Goal: Task Accomplishment & Management: Complete application form

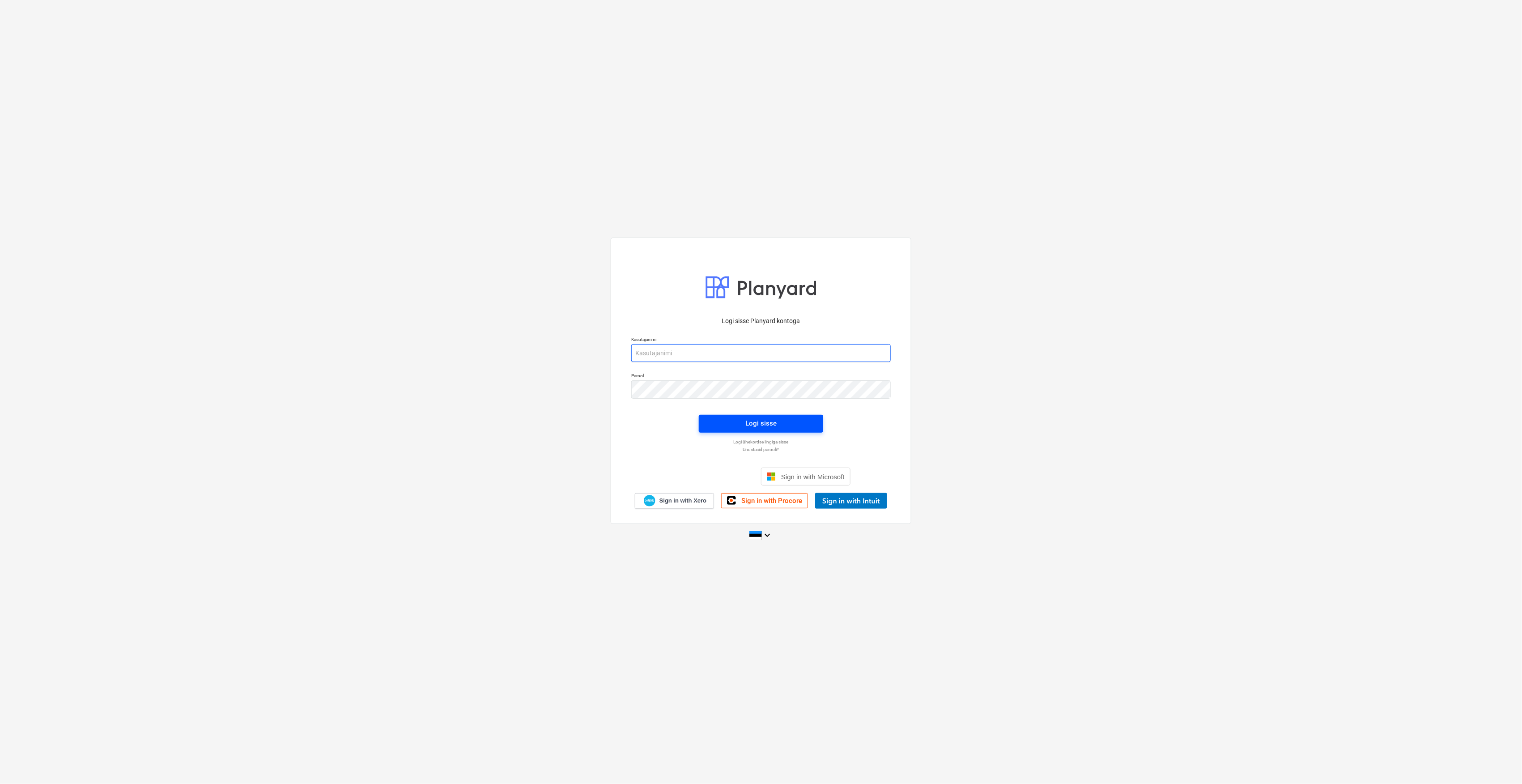
type input "[EMAIL_ADDRESS][DOMAIN_NAME]"
click at [730, 422] on span "Logi sisse" at bounding box center [761, 423] width 103 height 12
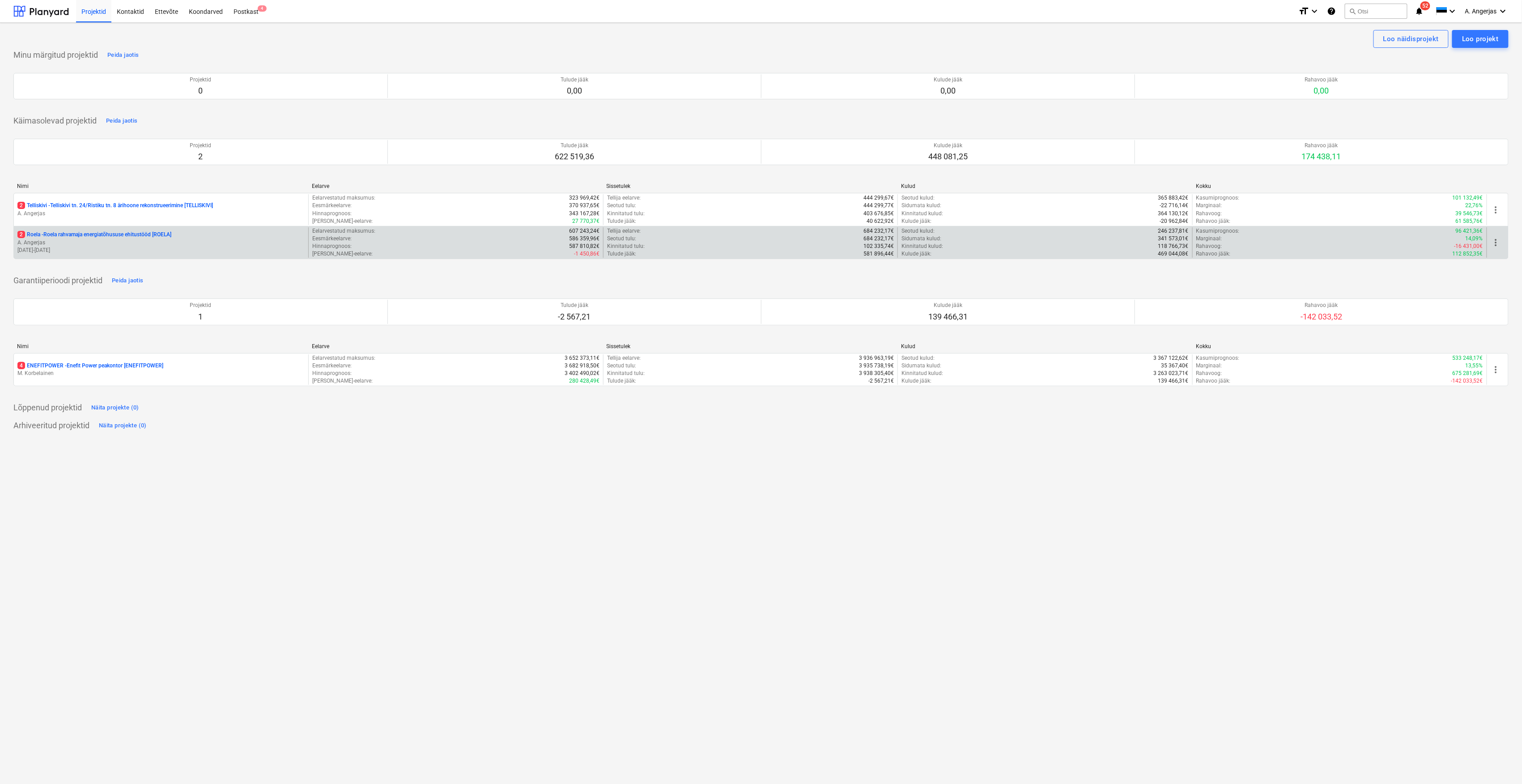
click at [99, 240] on p "A. Angerjas" at bounding box center [161, 242] width 287 height 8
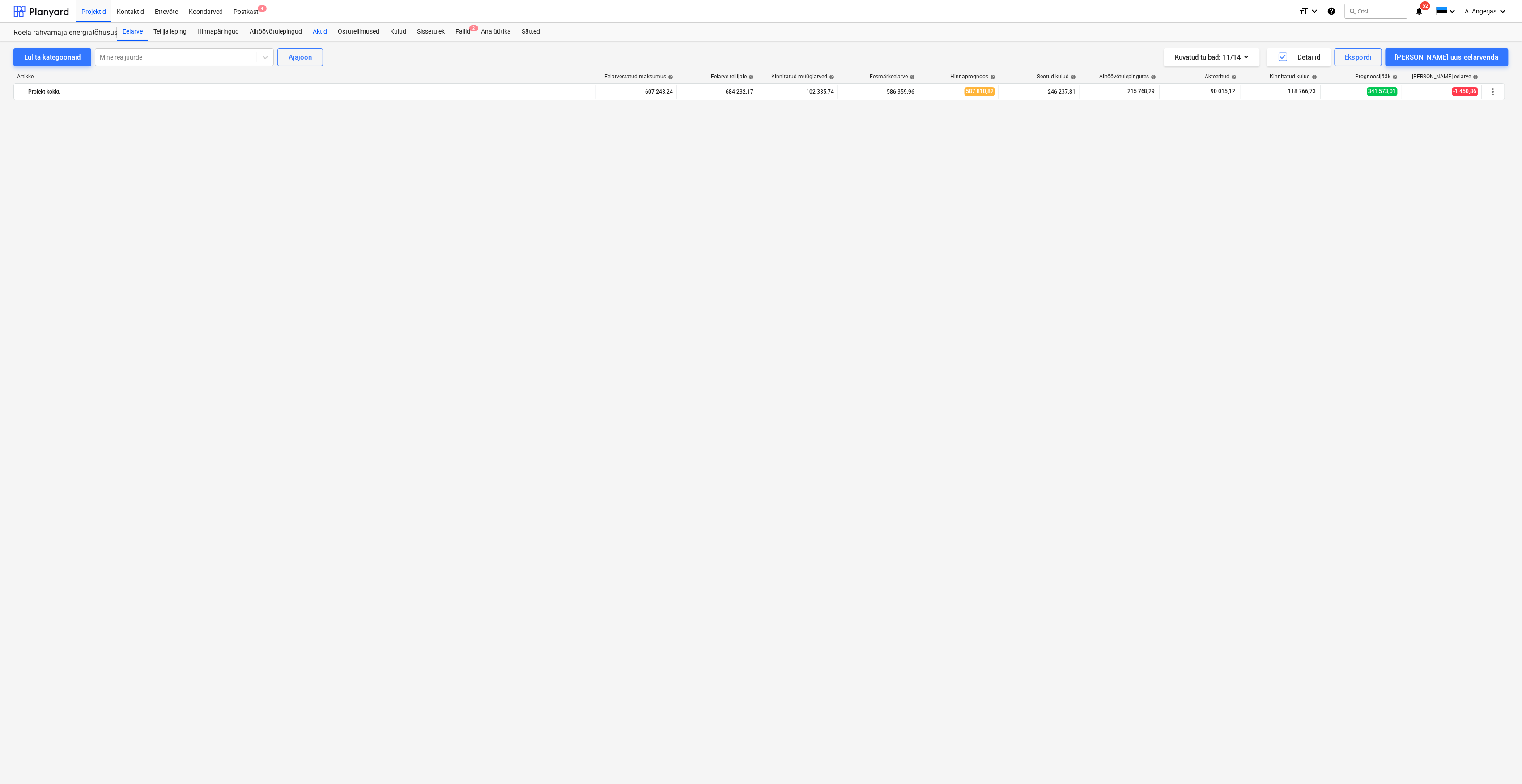
scroll to position [2257, 0]
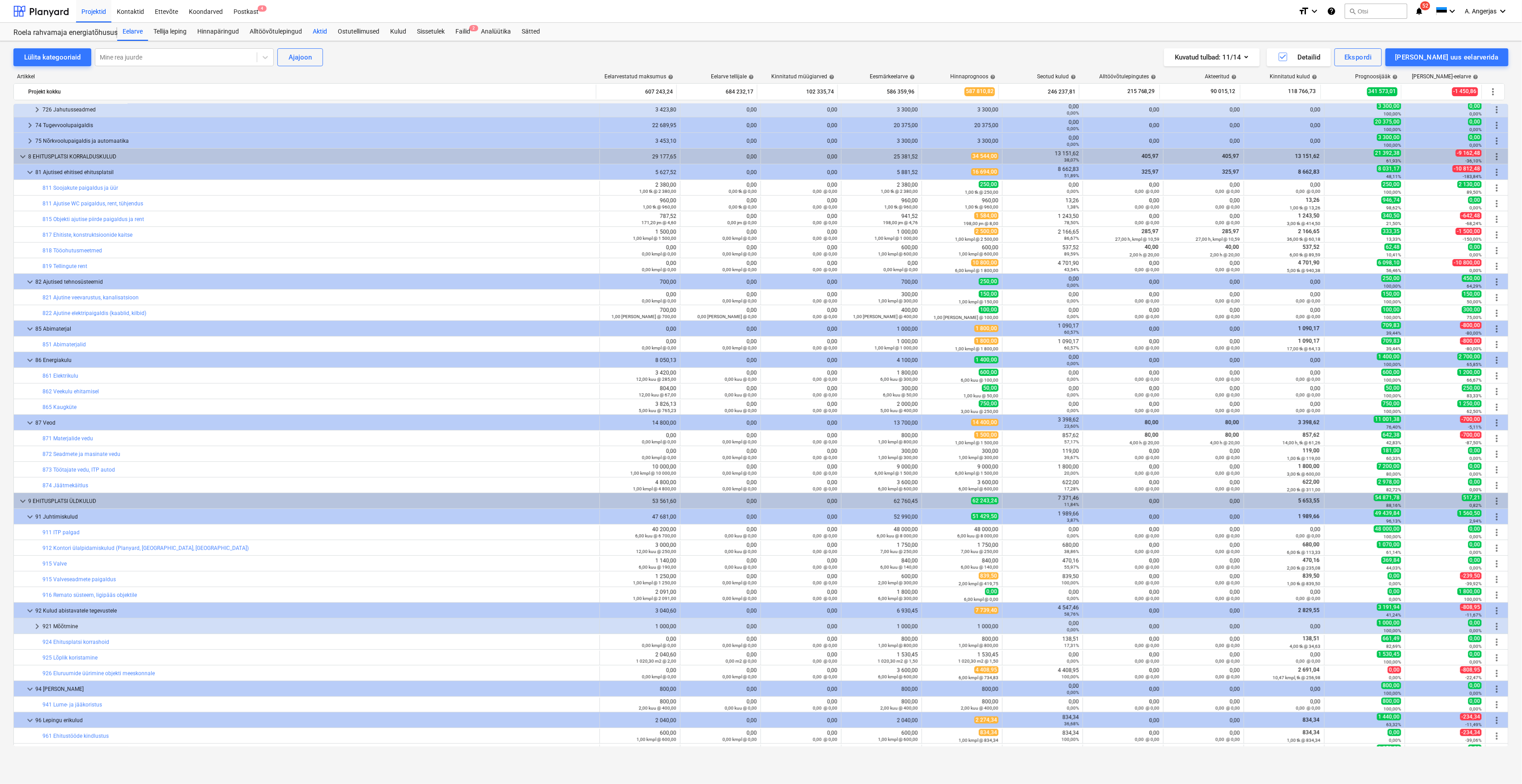
click at [314, 27] on div "Aktid" at bounding box center [320, 32] width 25 height 18
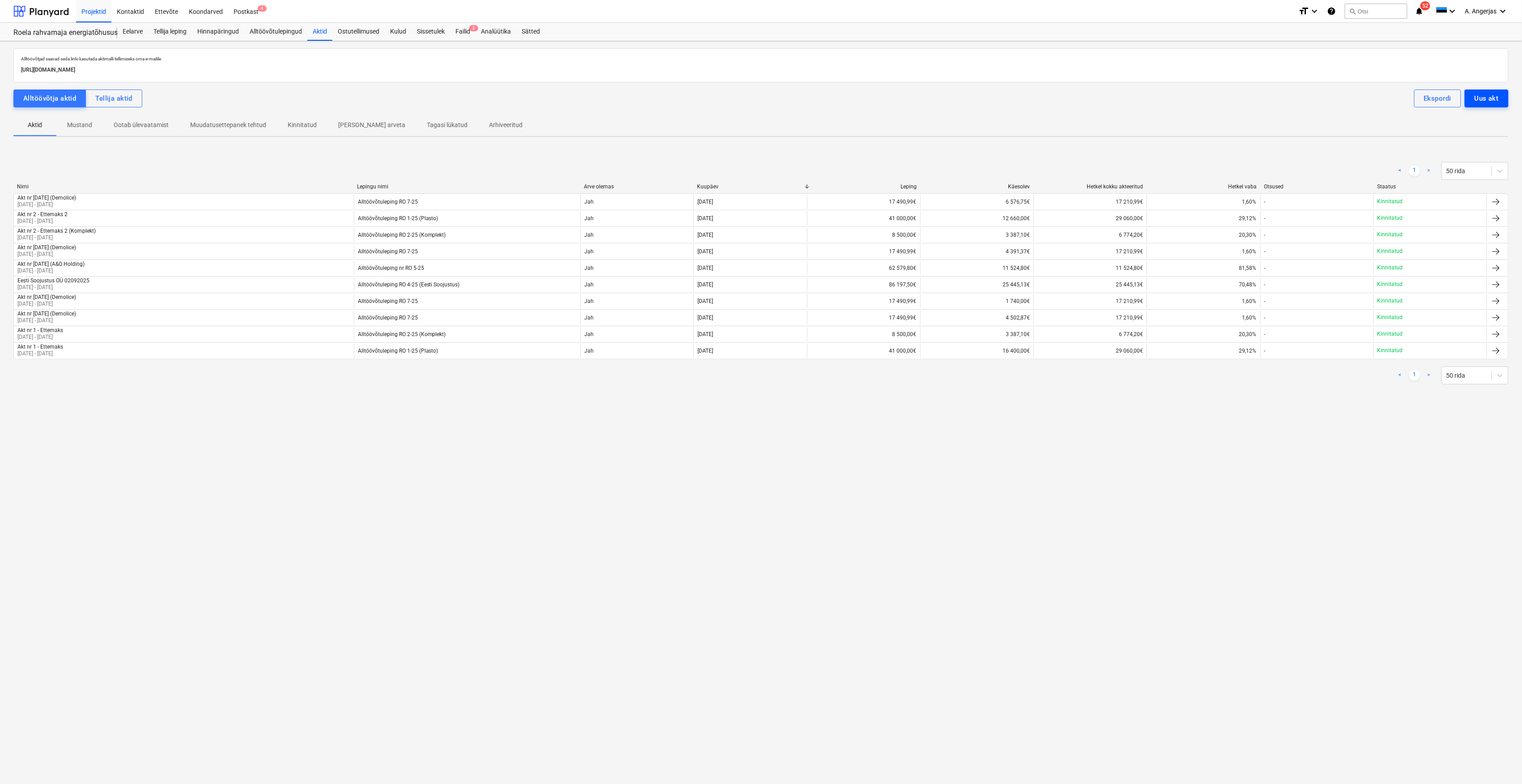
click at [1482, 104] on div "Uus akt" at bounding box center [1487, 99] width 24 height 12
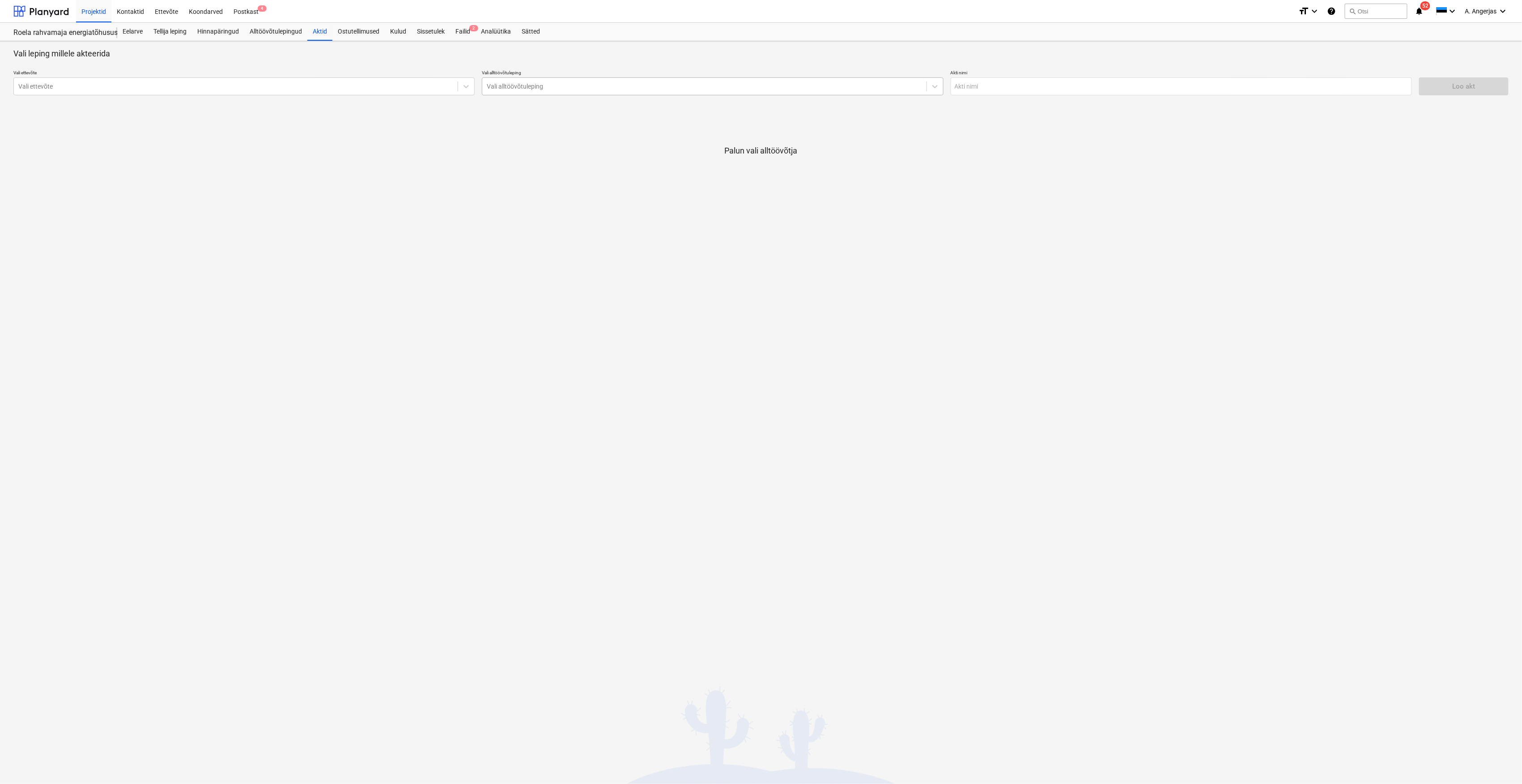
click at [499, 88] on div at bounding box center [704, 86] width 435 height 9
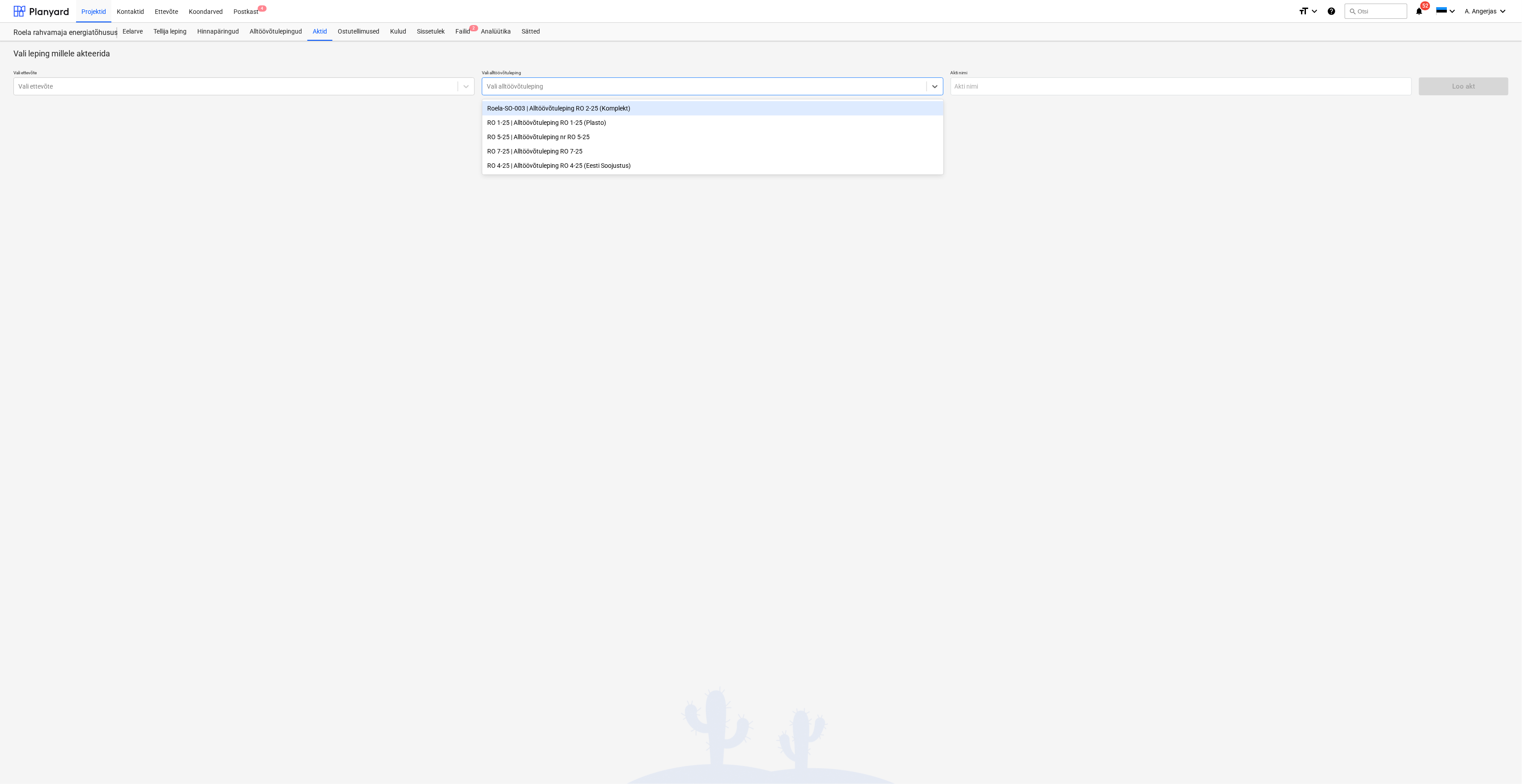
click at [574, 108] on div "Roela-SO-003 | Alltöövõtuleping RO 2-25 (Komplekt)" at bounding box center [713, 108] width 461 height 14
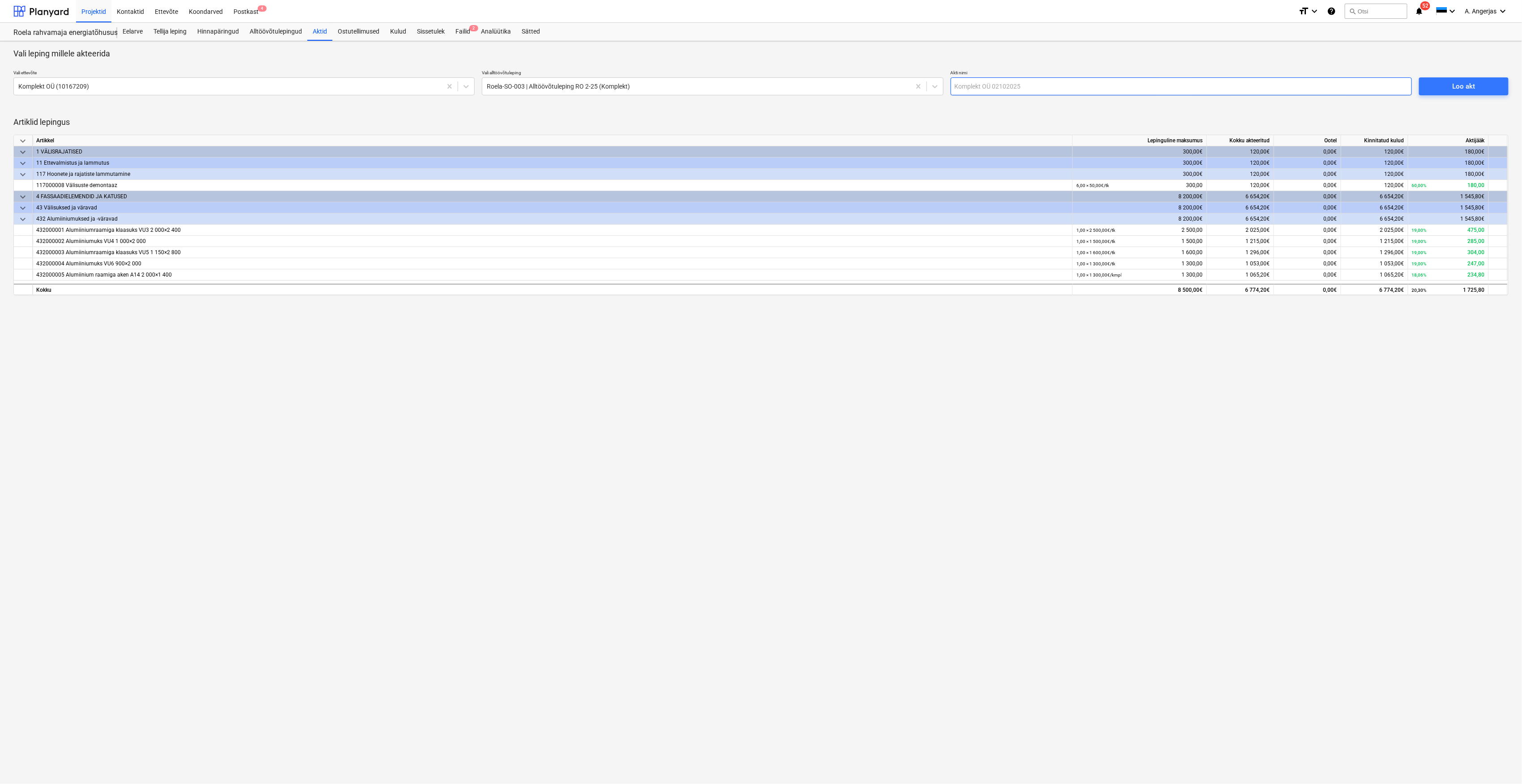
click at [1033, 80] on input "text" at bounding box center [1181, 86] width 461 height 18
type input "Akt nr 3 - lõppakt"
click at [970, 117] on p "Artiklid lepingus" at bounding box center [761, 122] width 1495 height 11
click at [1490, 89] on span "Loo akt" at bounding box center [1464, 86] width 68 height 12
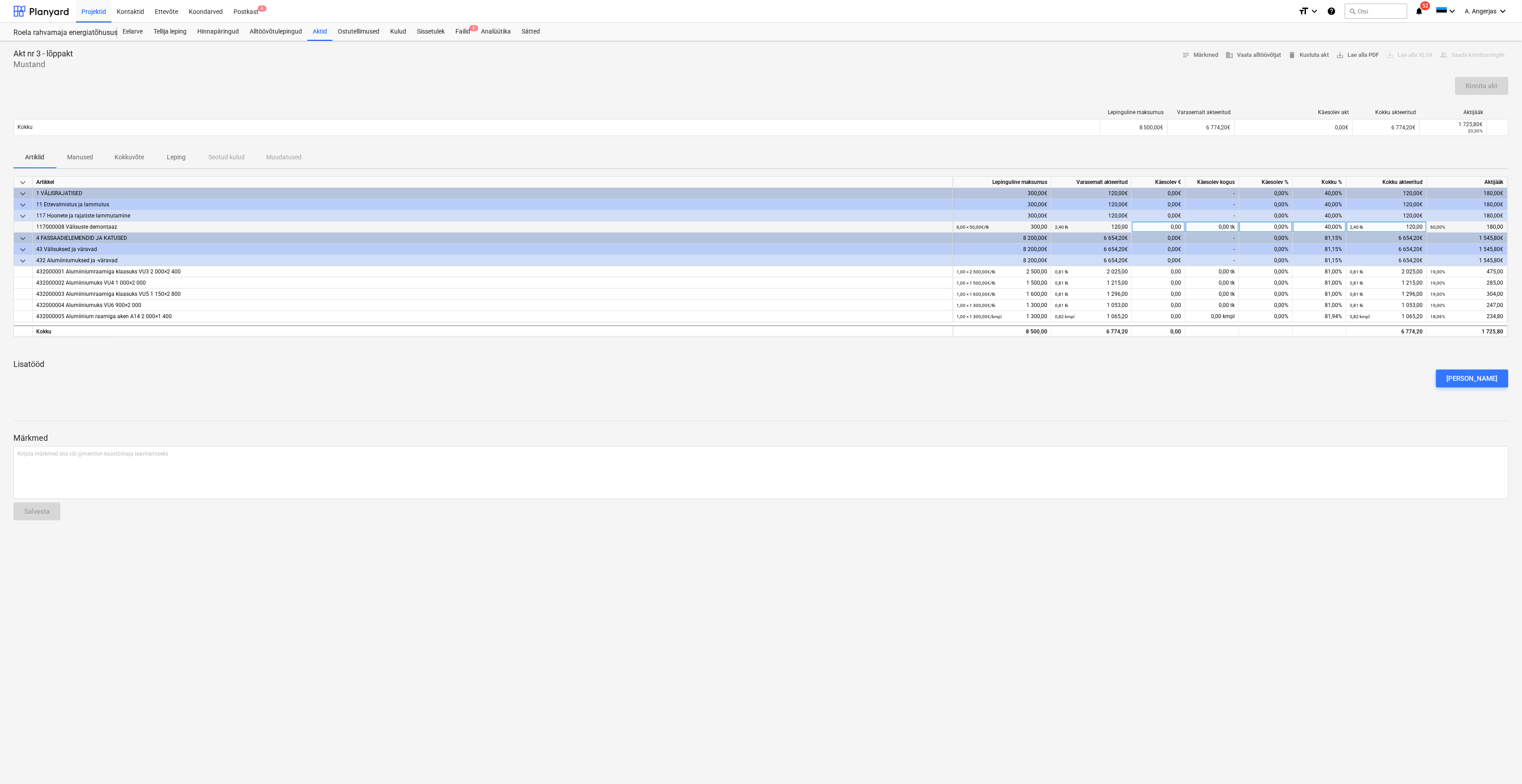
click at [1255, 226] on div "0,00%" at bounding box center [1266, 227] width 54 height 11
type input "100"
click at [1274, 274] on div "0,00%" at bounding box center [1266, 272] width 54 height 11
click at [1270, 275] on div "0,00%" at bounding box center [1266, 272] width 54 height 11
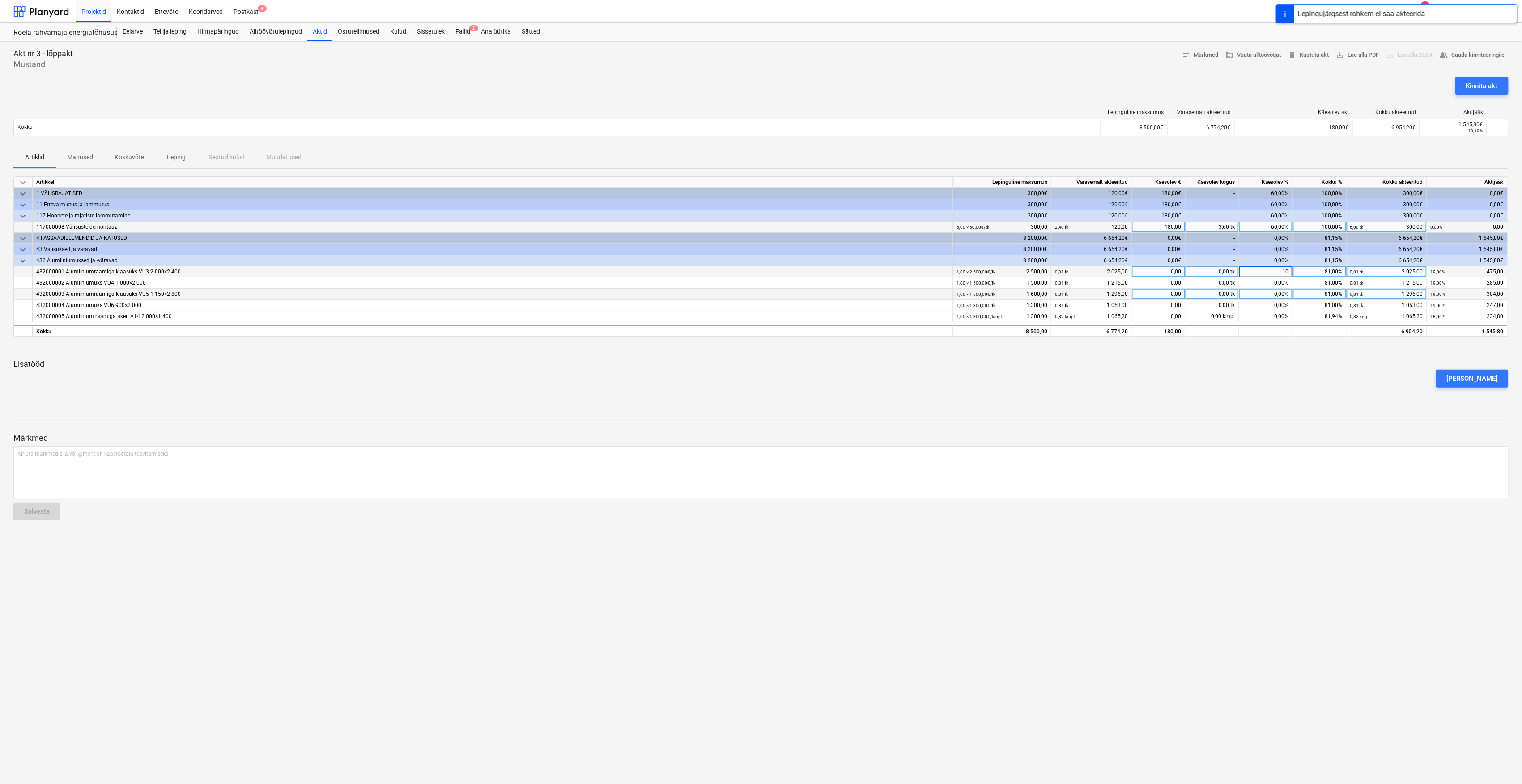
type input "100"
click at [1279, 283] on div "0,00%" at bounding box center [1266, 282] width 54 height 11
click at [1276, 285] on div "0,00%" at bounding box center [1266, 282] width 54 height 11
click at [1277, 278] on div "0,00%" at bounding box center [1266, 282] width 54 height 11
click at [1277, 287] on div "0,00%" at bounding box center [1266, 282] width 54 height 11
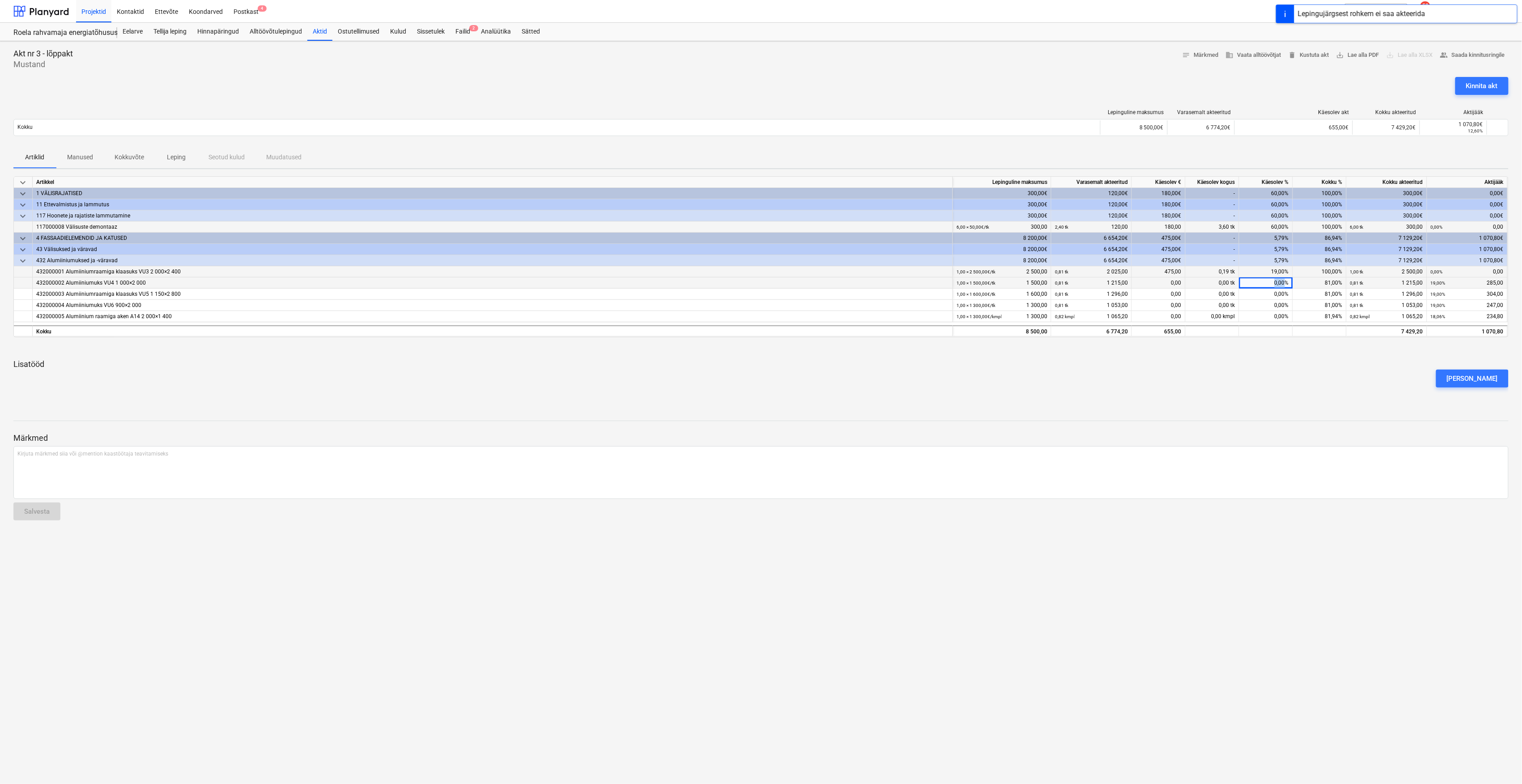
click at [1277, 287] on div "0,00%" at bounding box center [1266, 282] width 54 height 11
drag, startPoint x: 1277, startPoint y: 287, endPoint x: 1261, endPoint y: 288, distance: 16.0
click at [1261, 288] on div "0,00%" at bounding box center [1266, 282] width 54 height 11
click at [1269, 282] on div "0,00%" at bounding box center [1266, 282] width 54 height 11
click at [1264, 296] on div "0,00%" at bounding box center [1266, 294] width 54 height 11
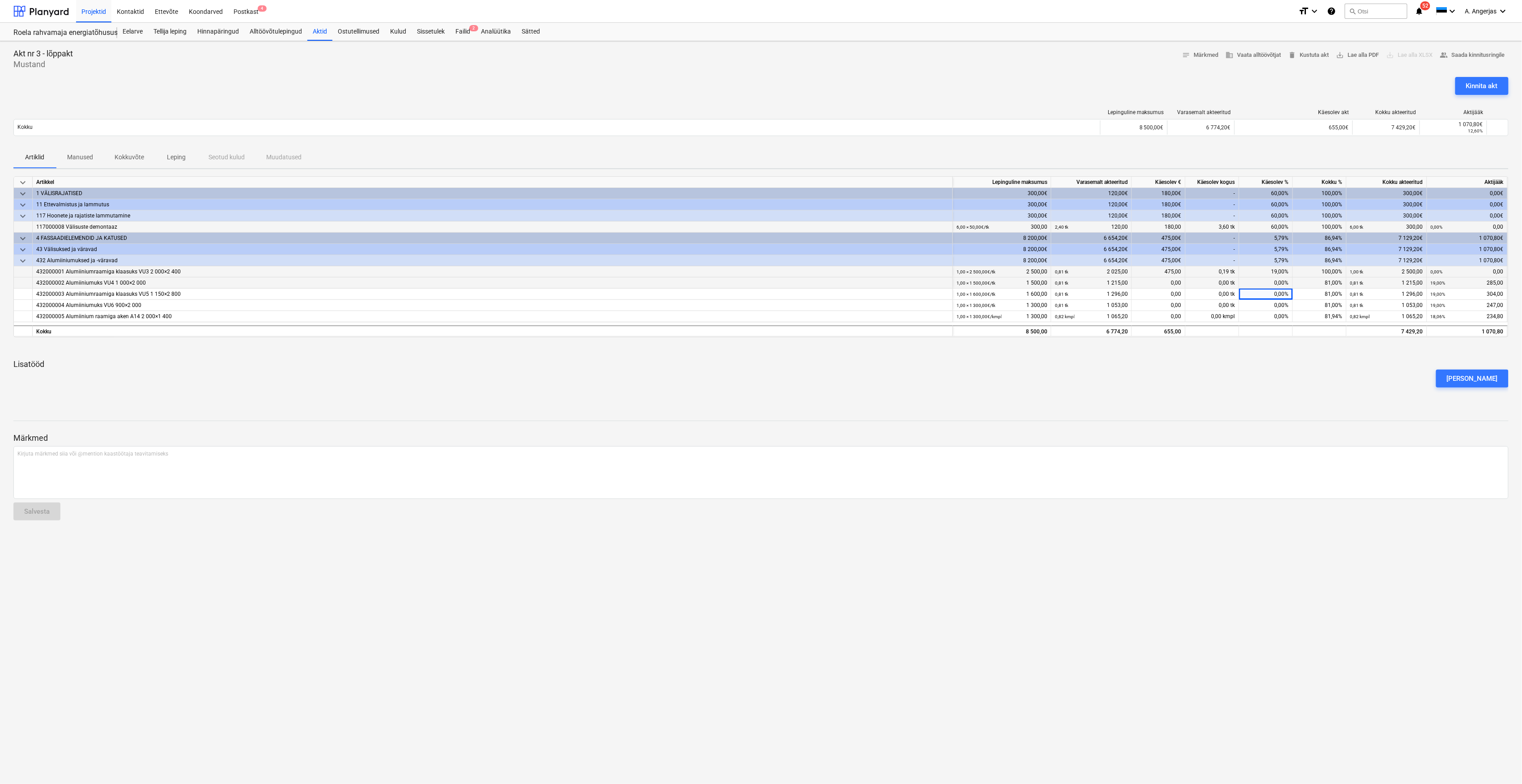
click at [1274, 283] on div "0,00%" at bounding box center [1266, 282] width 54 height 11
type input "100"
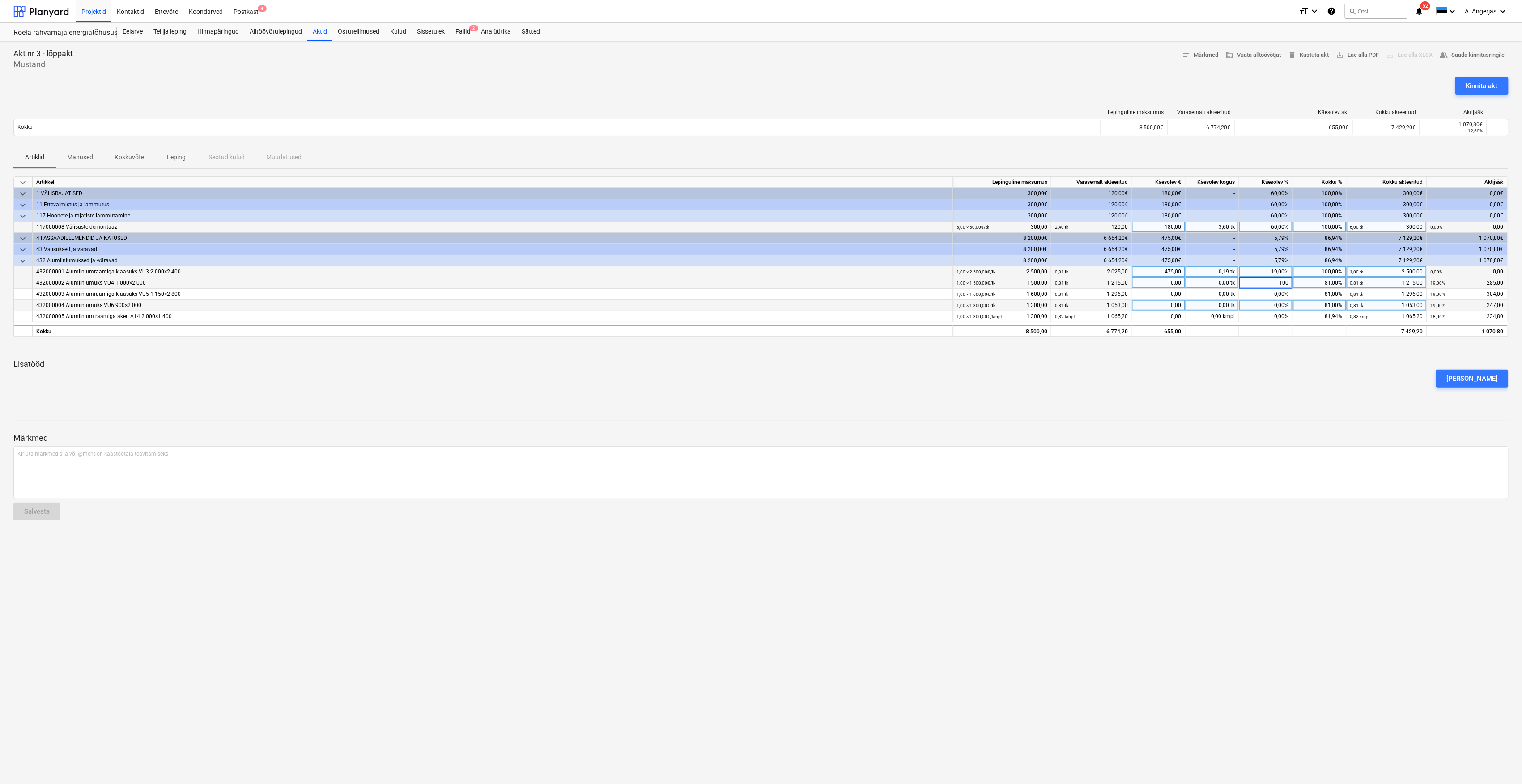
click at [1280, 301] on div "0,00%" at bounding box center [1266, 305] width 54 height 11
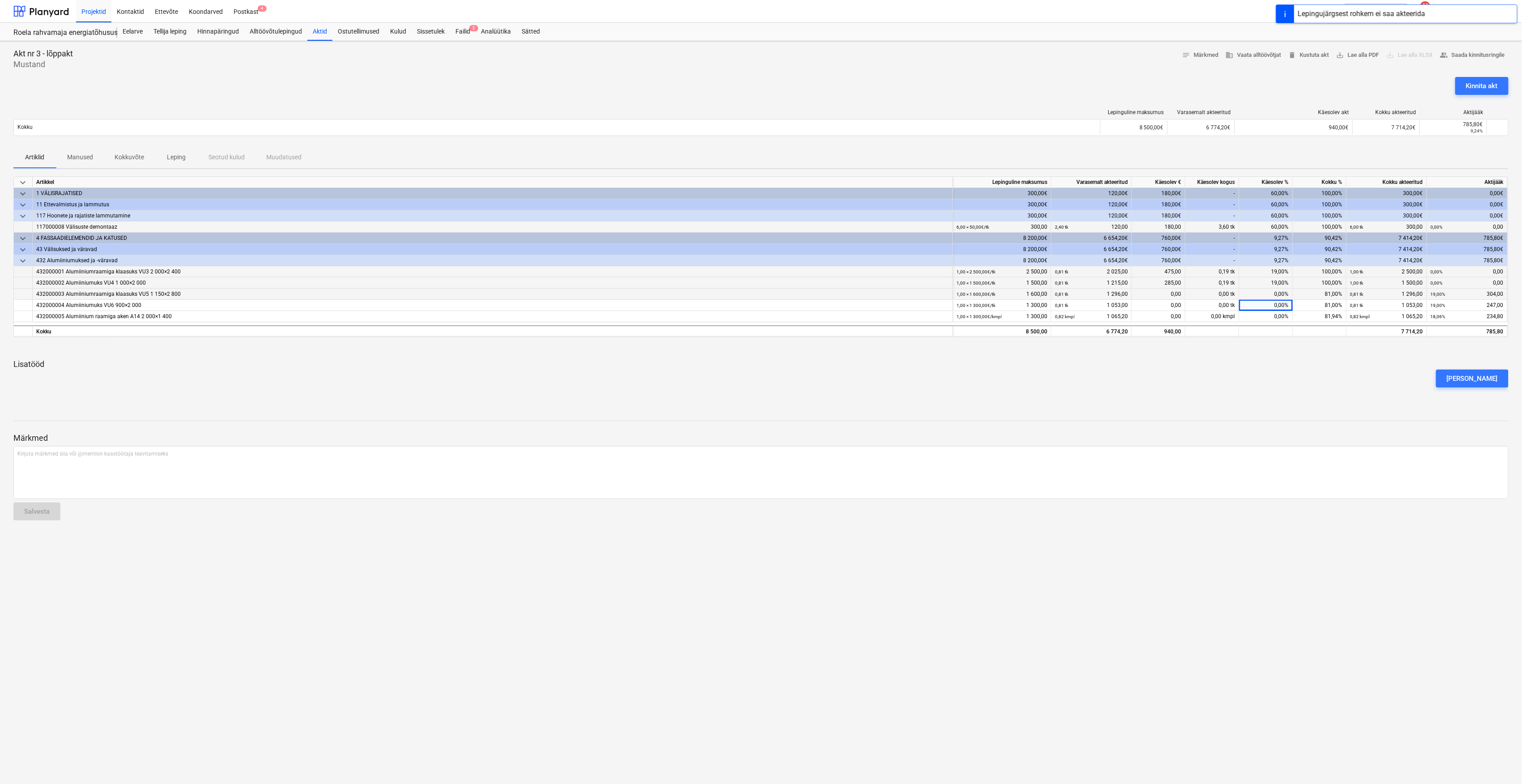
click at [1282, 295] on div "0,00%" at bounding box center [1266, 294] width 54 height 11
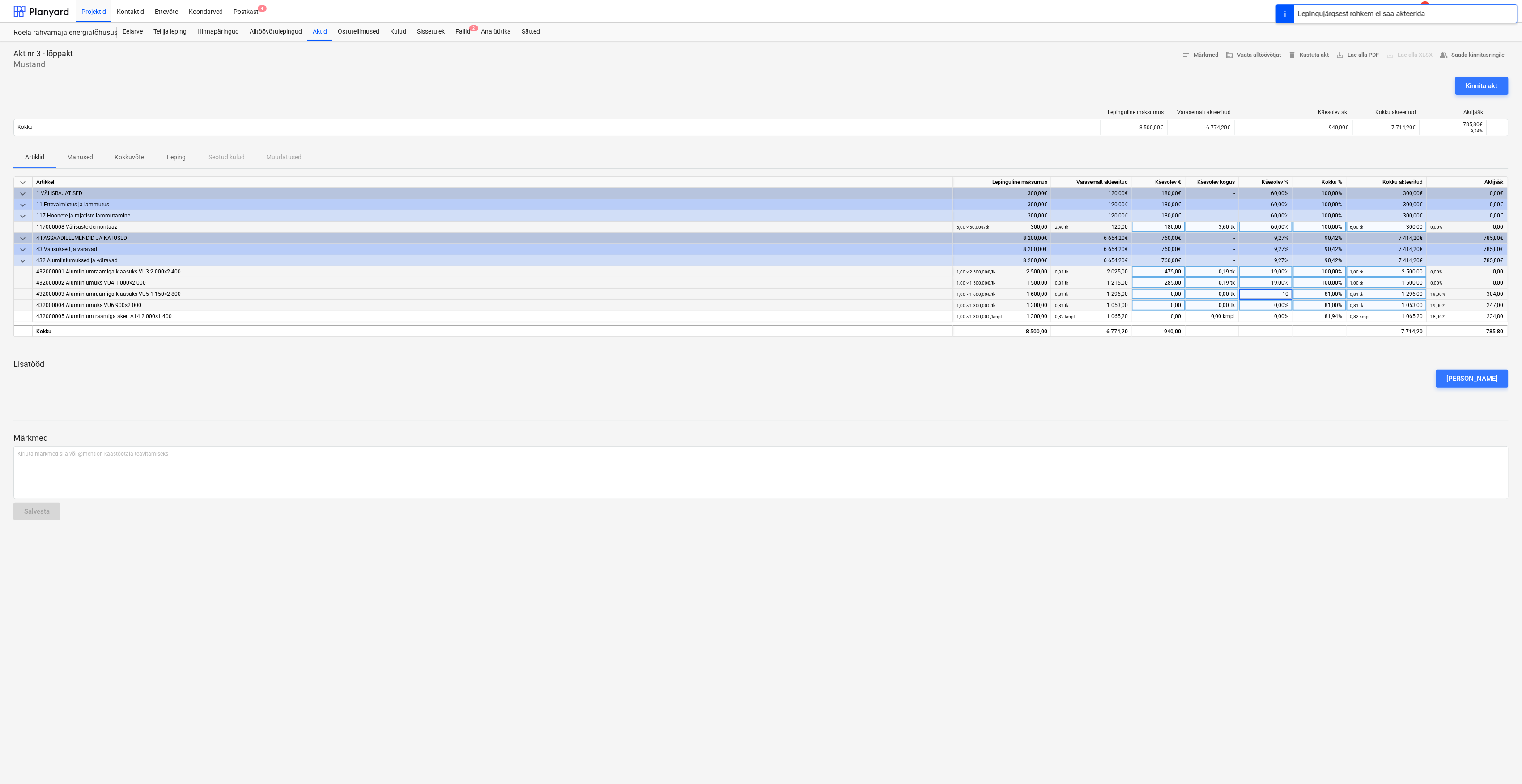
type input "100"
click at [1274, 308] on div "0,00%" at bounding box center [1266, 305] width 54 height 11
click at [1276, 307] on div "0,00%" at bounding box center [1266, 305] width 54 height 11
type input "100"
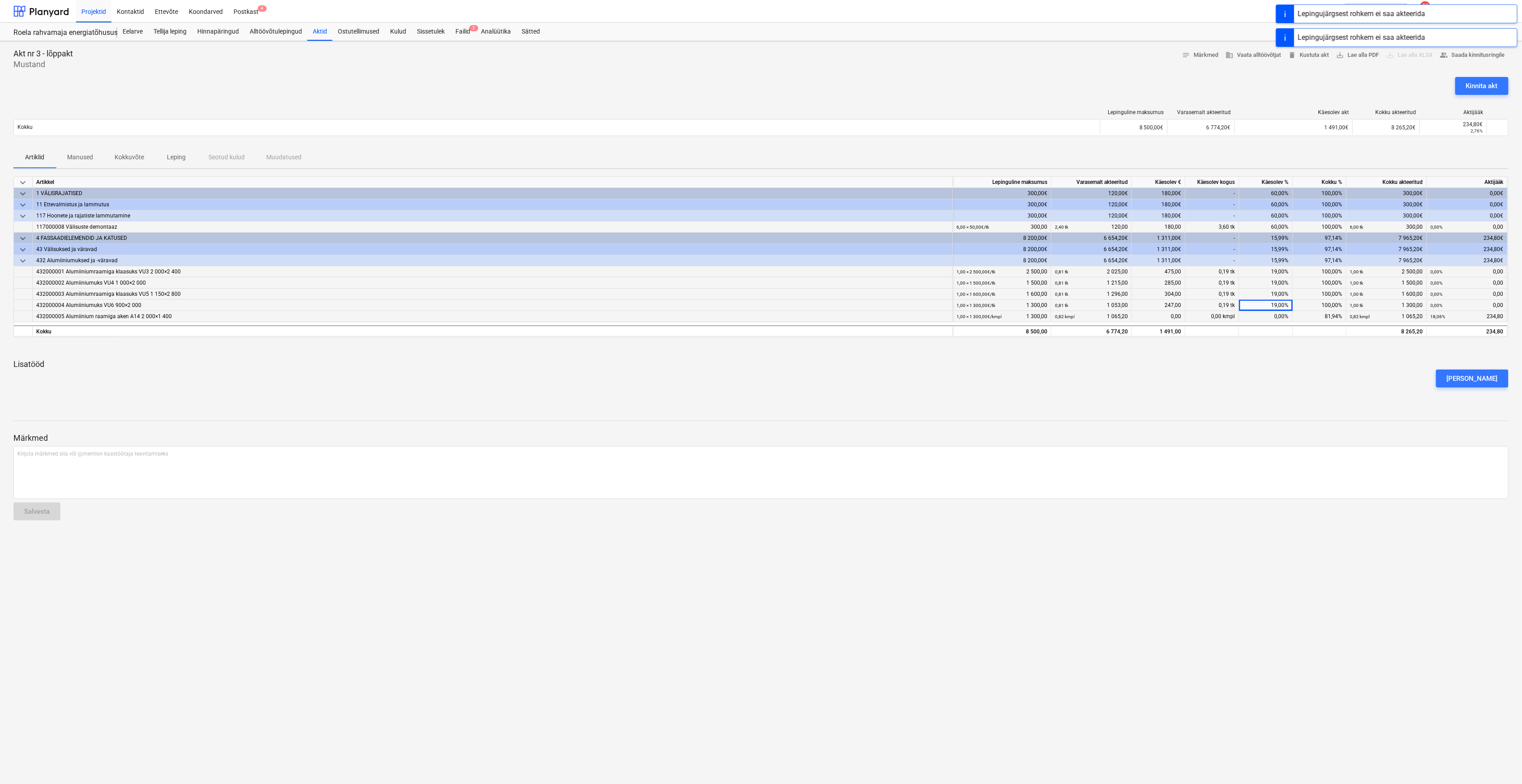
click at [1272, 316] on div "0,00%" at bounding box center [1266, 316] width 54 height 11
click at [1278, 314] on div "0,00%" at bounding box center [1266, 316] width 54 height 11
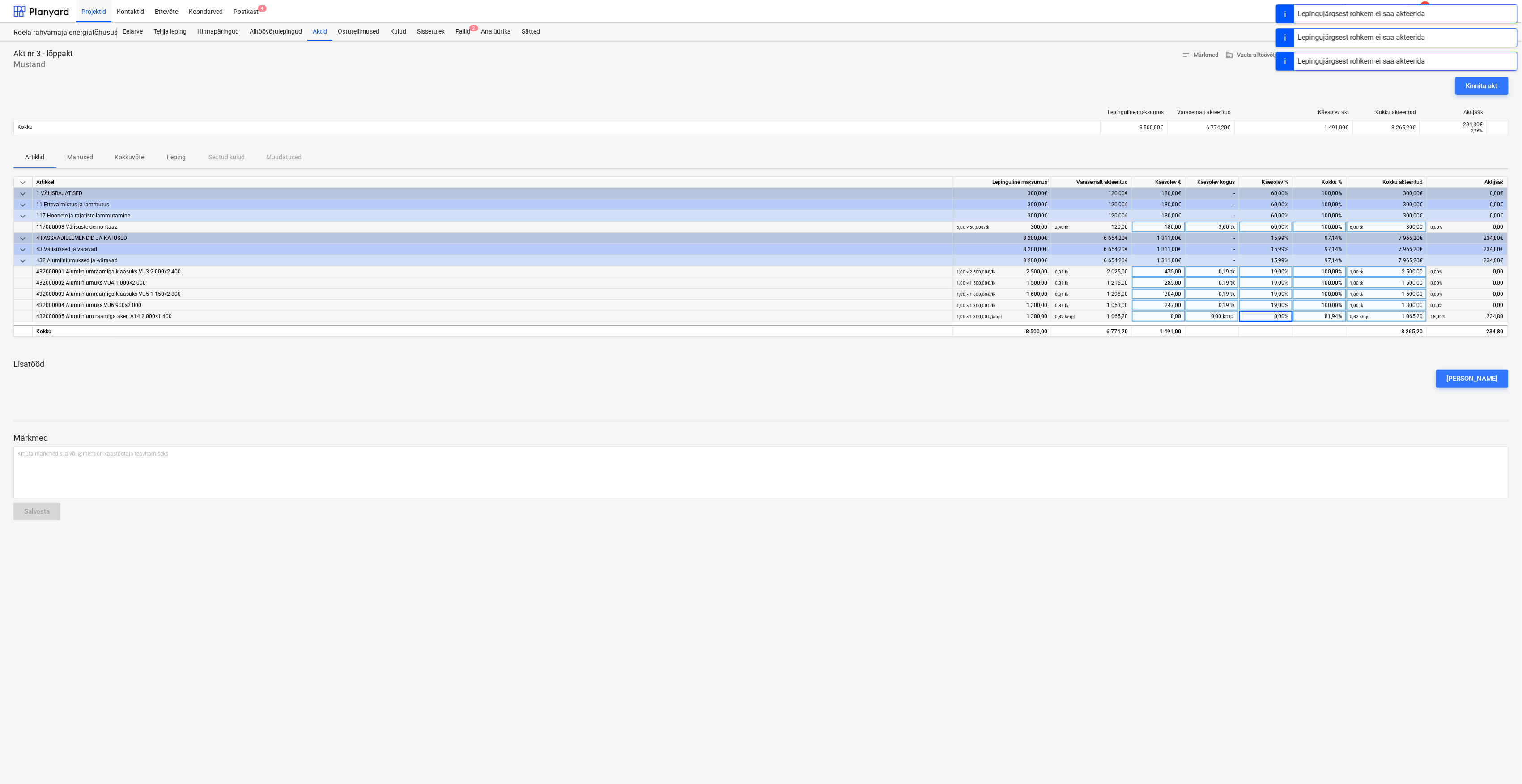
click at [1280, 314] on div "0,00%" at bounding box center [1266, 316] width 54 height 11
type input "100"
click at [1289, 346] on div at bounding box center [761, 348] width 1495 height 7
click at [1095, 380] on div "[PERSON_NAME]" at bounding box center [761, 378] width 1503 height 25
click at [741, 543] on div "Akt nr 3 - lõppakt Mustand notes Märkmed business Vaata alltöövõtjat delete Kus…" at bounding box center [761, 412] width 1522 height 743
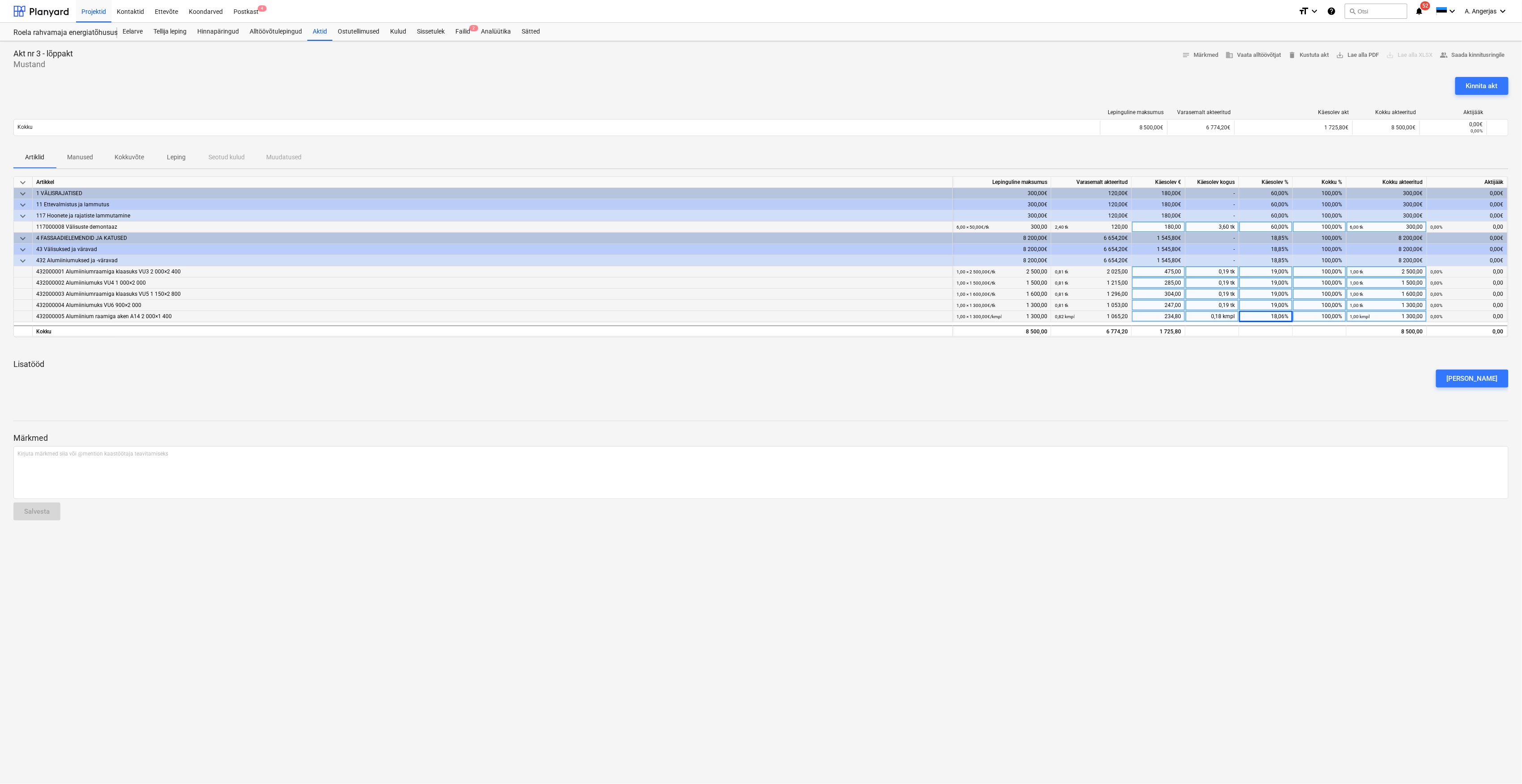
click at [1198, 374] on div "[PERSON_NAME]" at bounding box center [761, 378] width 1503 height 25
click at [1176, 331] on div "1 725,80" at bounding box center [1159, 330] width 54 height 11
click at [1176, 353] on div "keyboard_arrow_down Artikkel Lepinguline maksumus Varasemalt akteeritud Käesole…" at bounding box center [761, 289] width 1495 height 226
click at [1127, 360] on p "Lisatööd" at bounding box center [761, 364] width 1495 height 11
click at [1167, 329] on div "1 725,80" at bounding box center [1159, 330] width 54 height 11
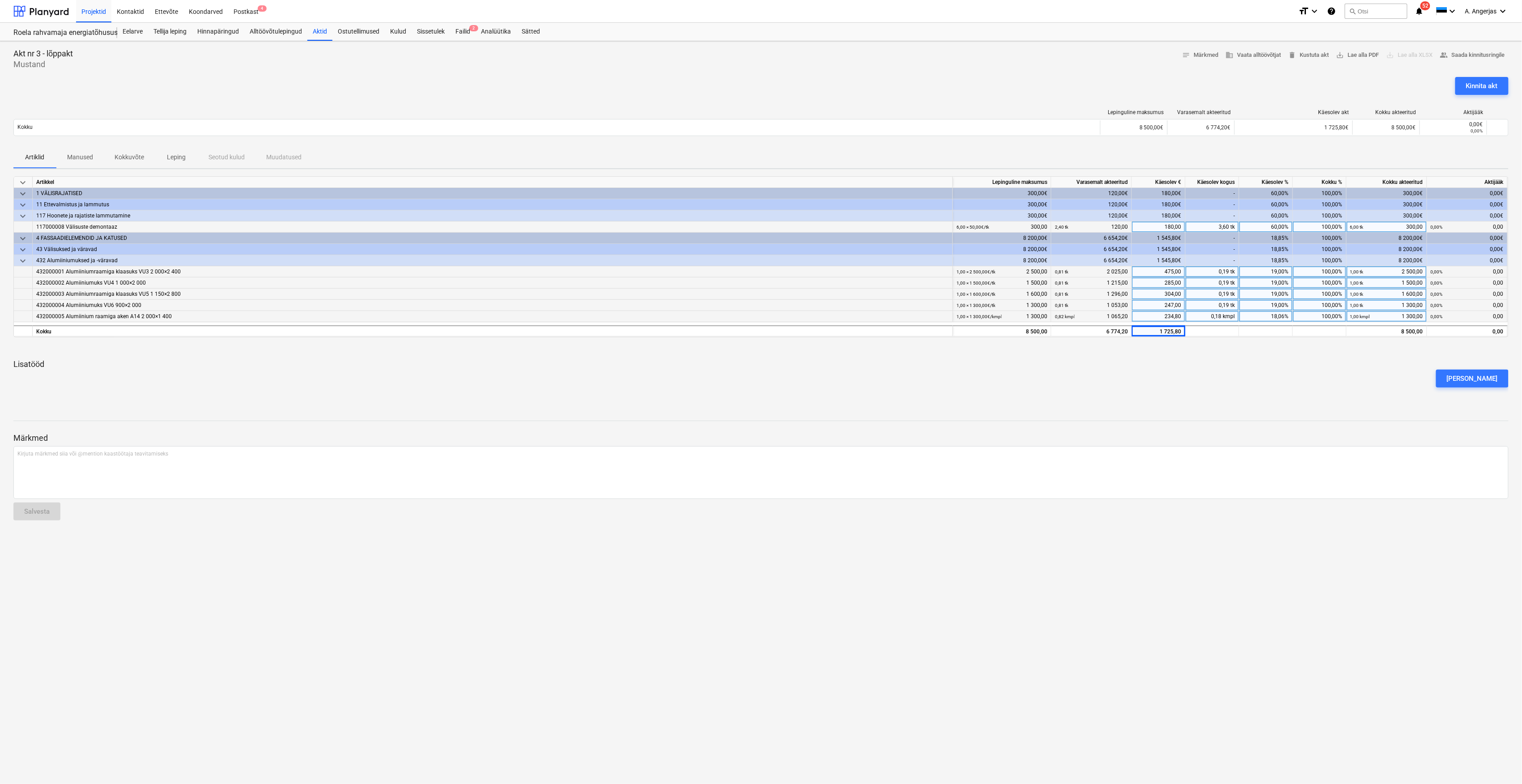
click at [1171, 362] on p "Lisatööd" at bounding box center [761, 364] width 1495 height 11
click at [1482, 84] on div "Kinnita akt" at bounding box center [1482, 86] width 32 height 12
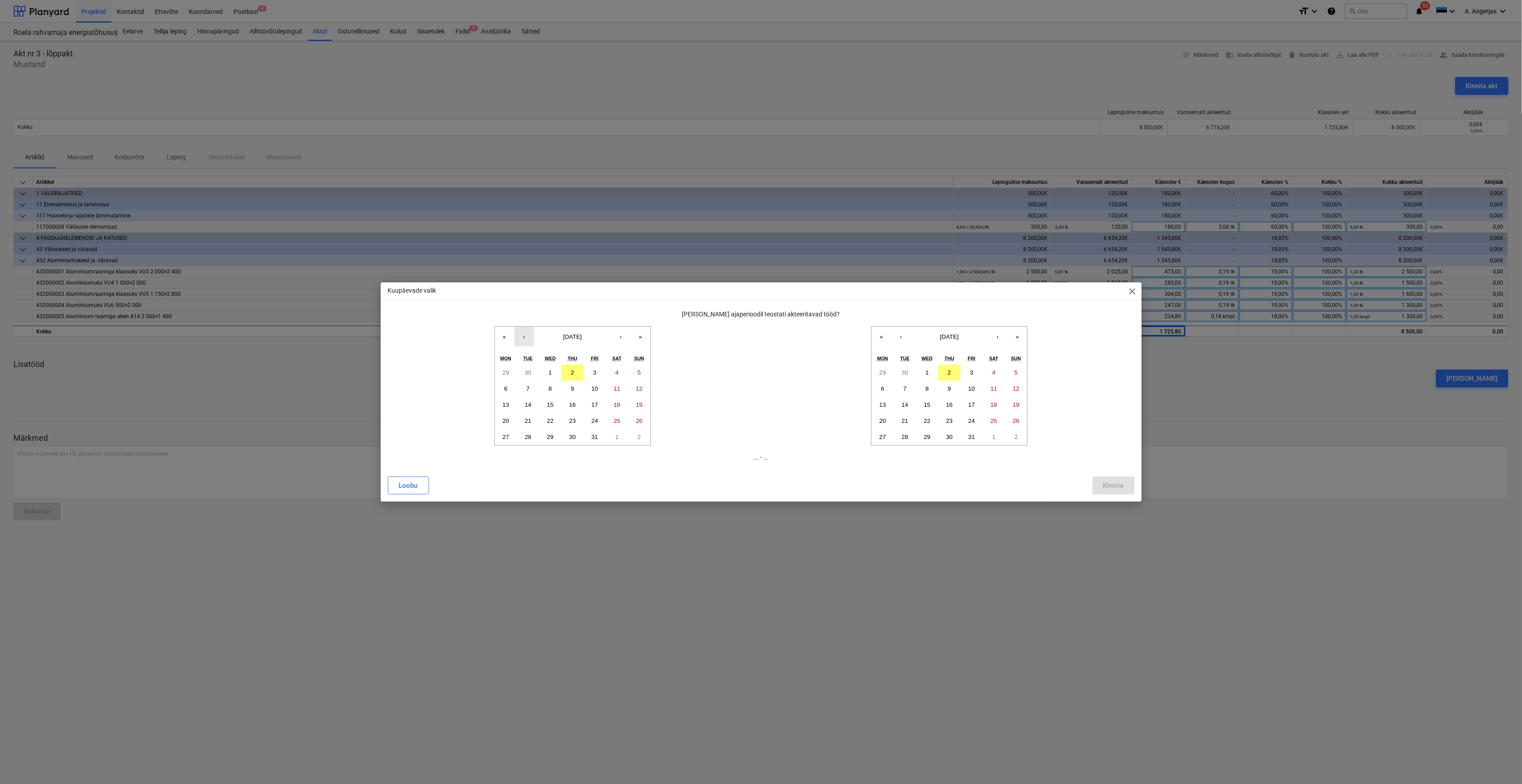
click at [518, 338] on button "‹" at bounding box center [524, 336] width 19 height 19
click at [598, 403] on abbr "19" at bounding box center [594, 404] width 6 height 6
click at [581, 405] on button "18" at bounding box center [573, 405] width 22 height 16
click at [508, 421] on abbr "22" at bounding box center [505, 420] width 6 height 6
click at [573, 402] on abbr "18" at bounding box center [572, 404] width 6 height 6
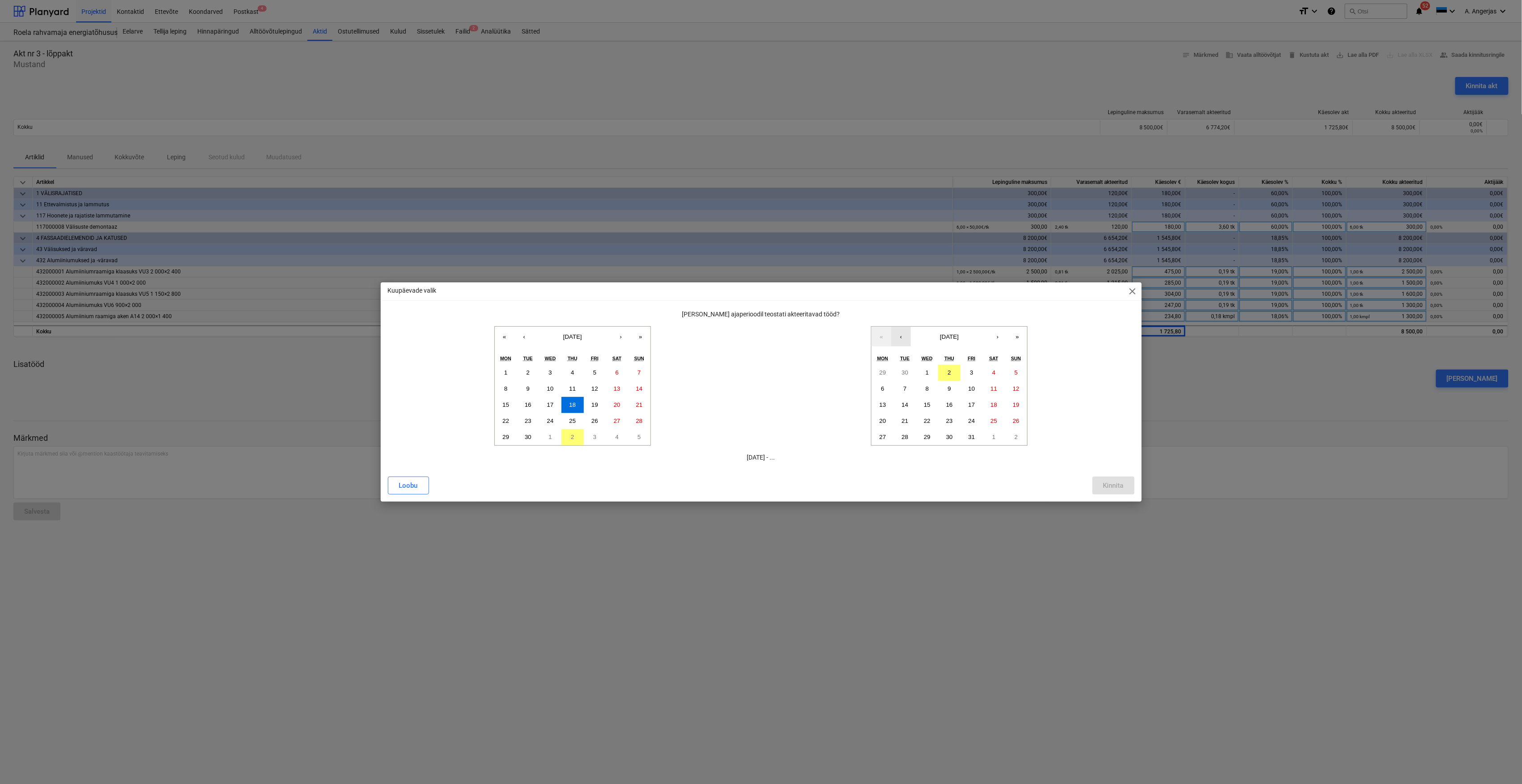
click at [904, 340] on button "‹" at bounding box center [900, 336] width 19 height 19
click at [880, 421] on abbr "22" at bounding box center [883, 420] width 6 height 6
click at [1107, 484] on div "Kinnita" at bounding box center [1113, 486] width 21 height 12
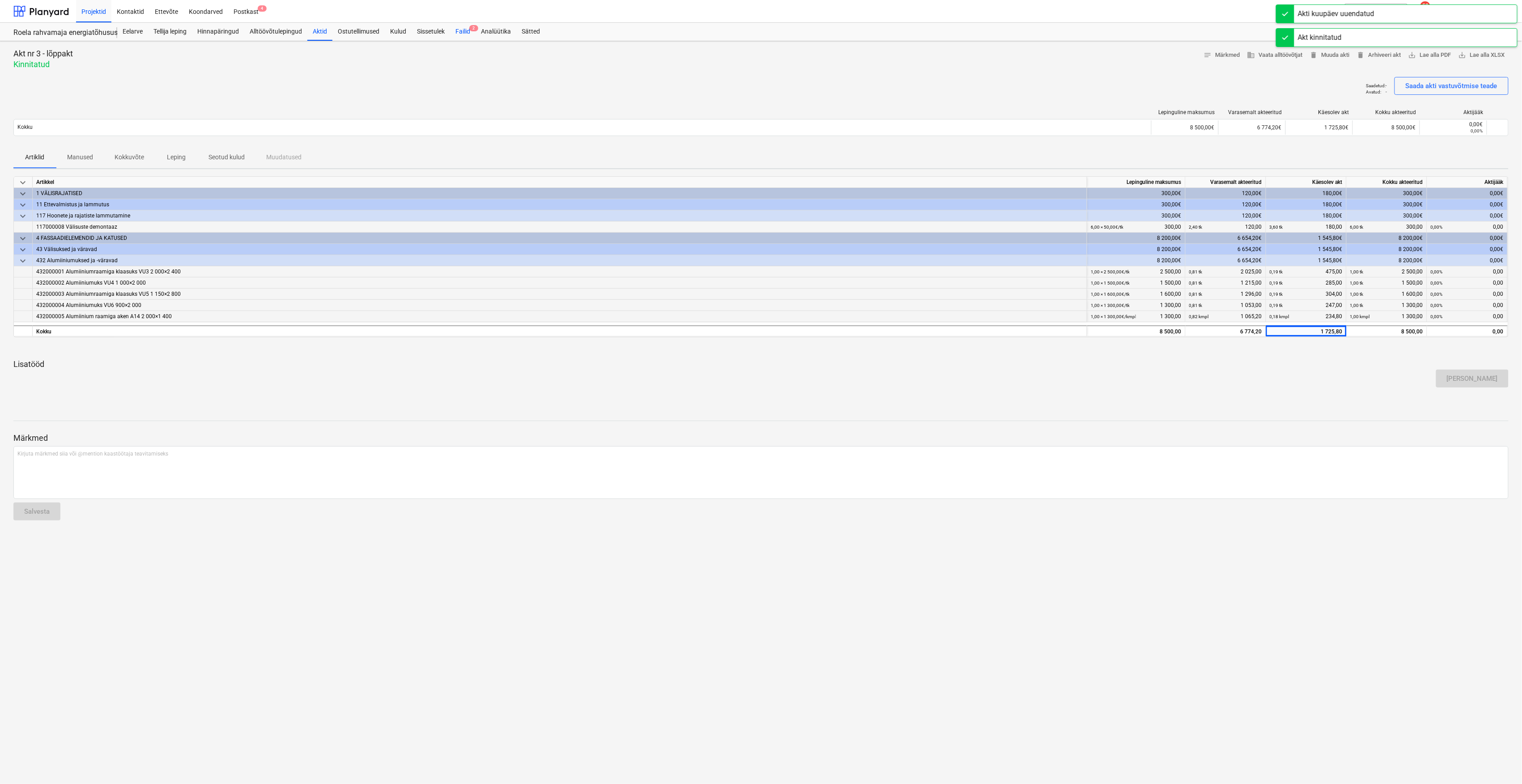
click at [456, 29] on div "Failid 2" at bounding box center [463, 32] width 25 height 18
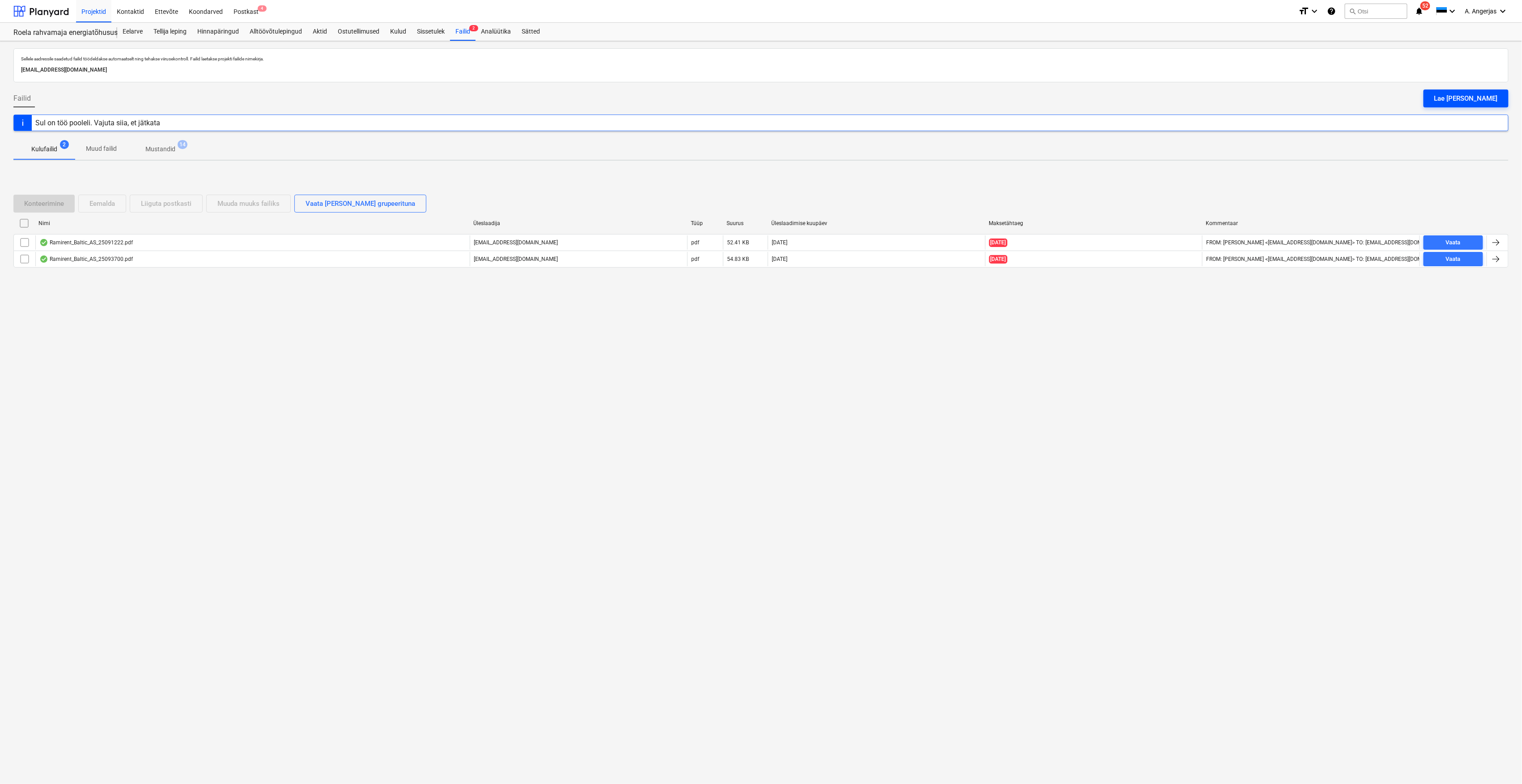
click at [1489, 99] on div "Lae [PERSON_NAME]" at bounding box center [1466, 99] width 64 height 12
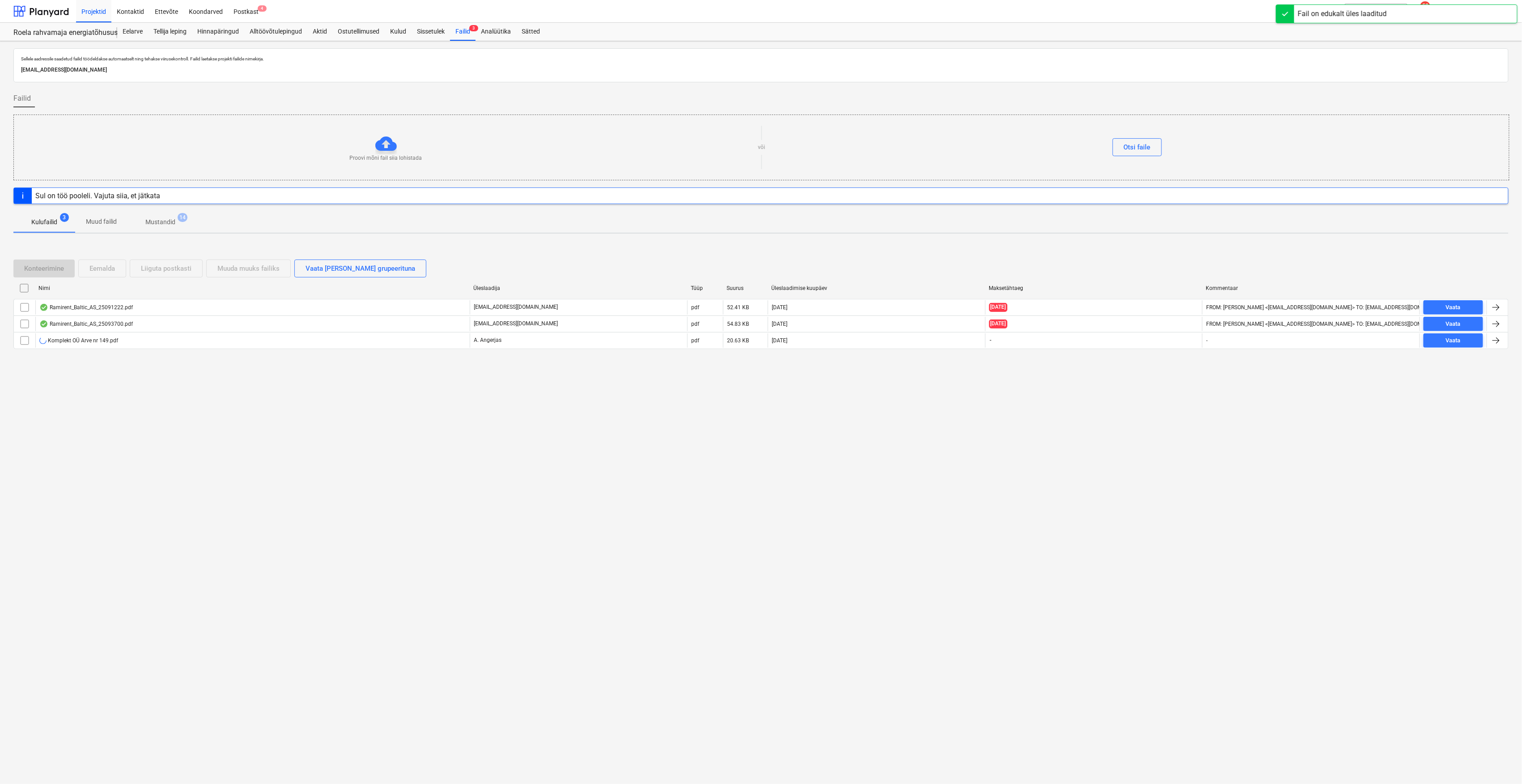
click at [312, 441] on div "Sellele aadressile saadetud failid töödeldakse automaatselt ning tehakse viirus…" at bounding box center [761, 412] width 1522 height 743
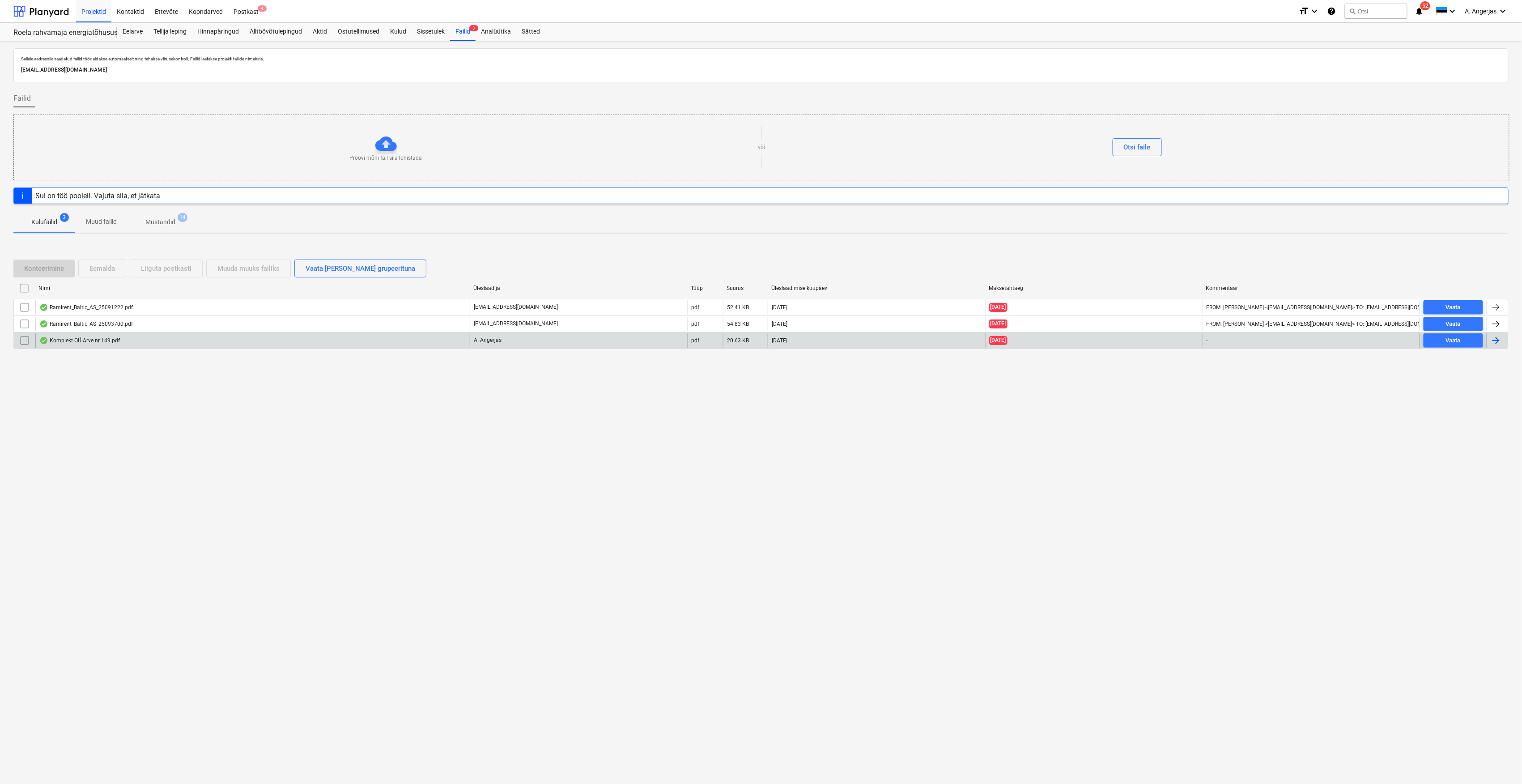
click at [92, 343] on div "Komplekt OÜ Arve nr 149.pdf" at bounding box center [80, 340] width 80 height 7
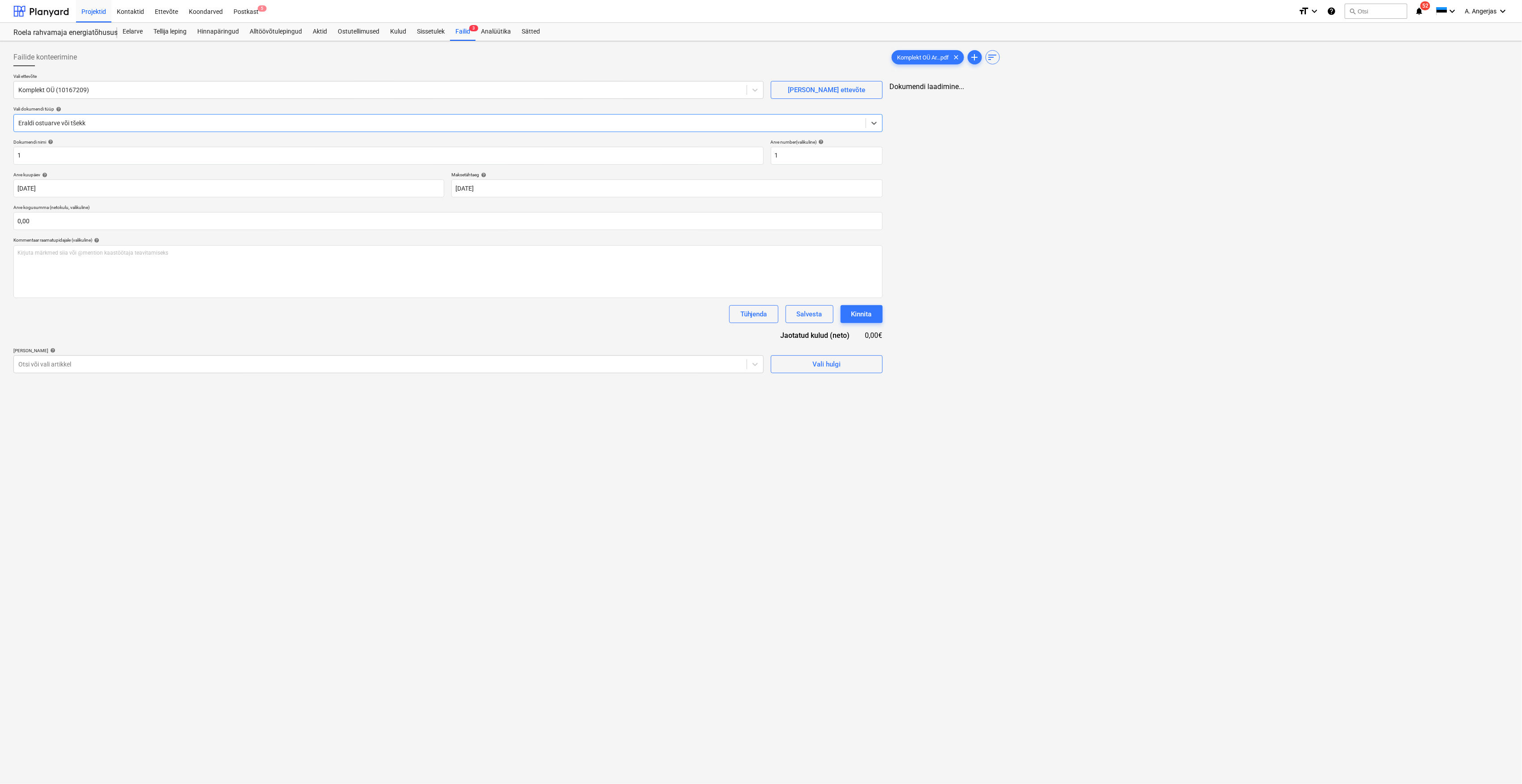
type input "1"
type input "[DATE]"
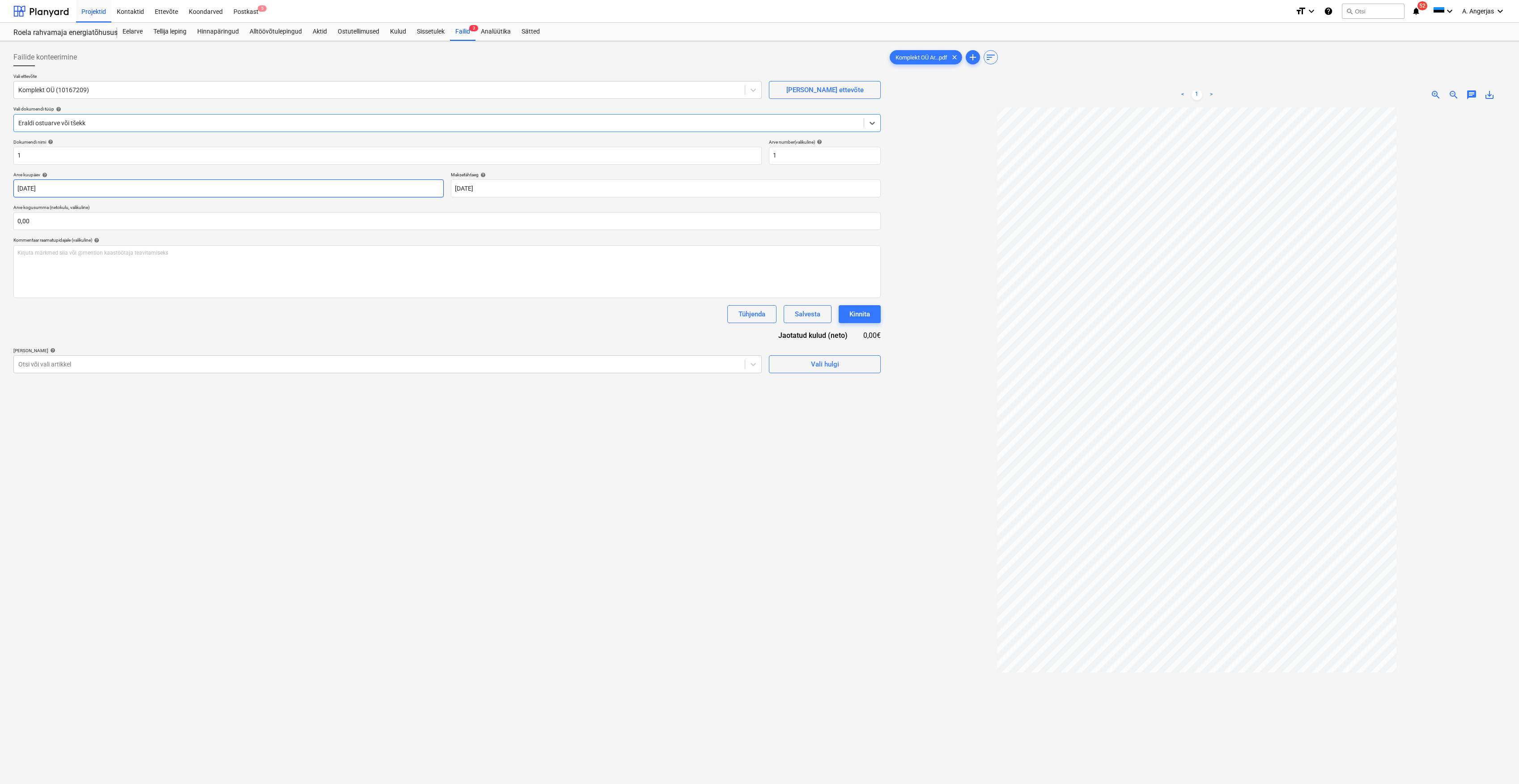
click at [49, 184] on body "Projektid Kontaktid Ettevõte Koondarved Postkast 5 format_size keyboard_arrow_d…" at bounding box center [759, 392] width 1519 height 784
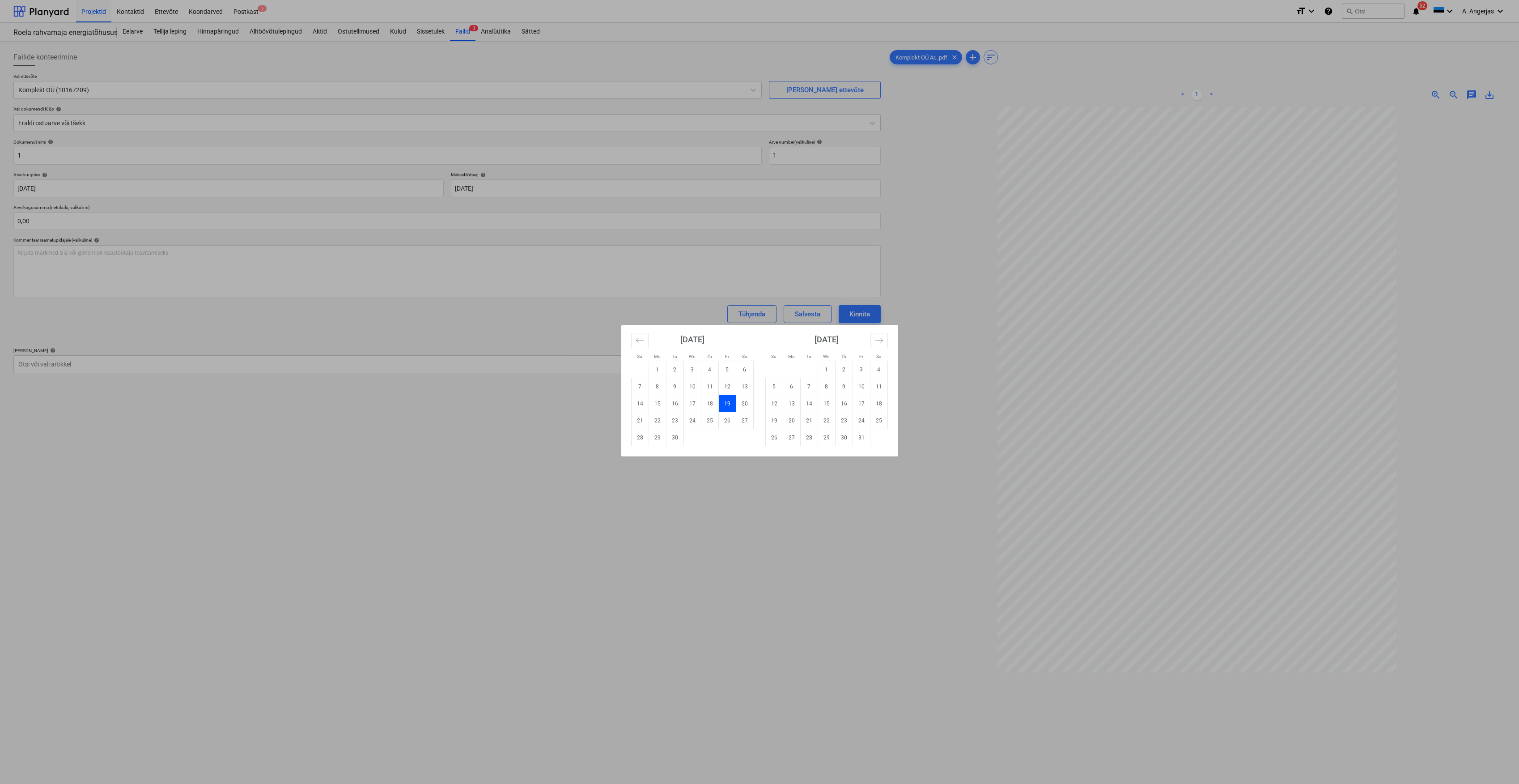
click at [614, 471] on div "Su Mo Tu We Th Fr Sa Su Mo Tu We Th Fr Sa [DATE] 1 2 3 4 5 6 7 8 9 10 11 12 13 …" at bounding box center [759, 392] width 1519 height 784
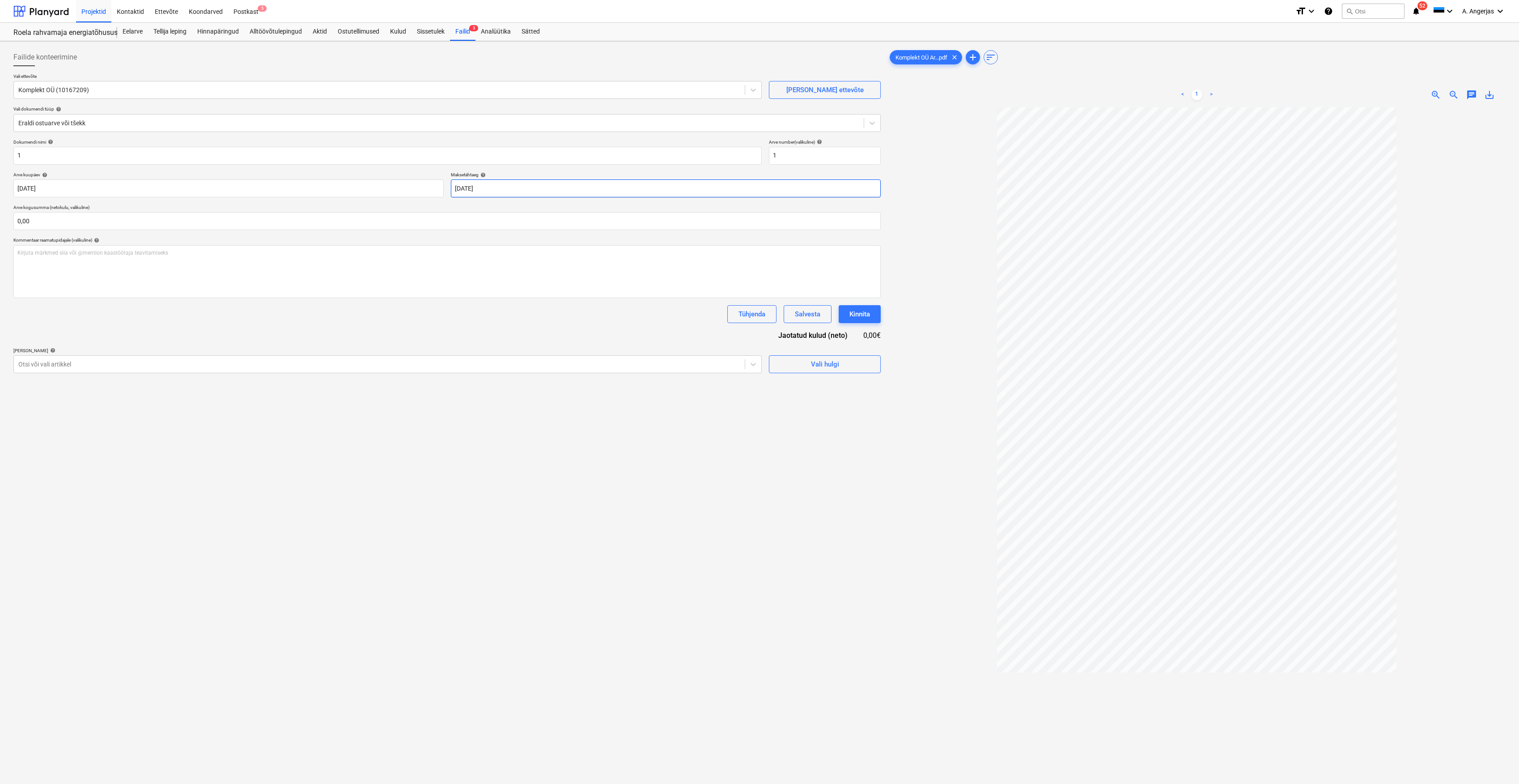
click at [468, 185] on body "Projektid Kontaktid Ettevõte Koondarved Postkast 5 format_size keyboard_arrow_d…" at bounding box center [759, 392] width 1519 height 784
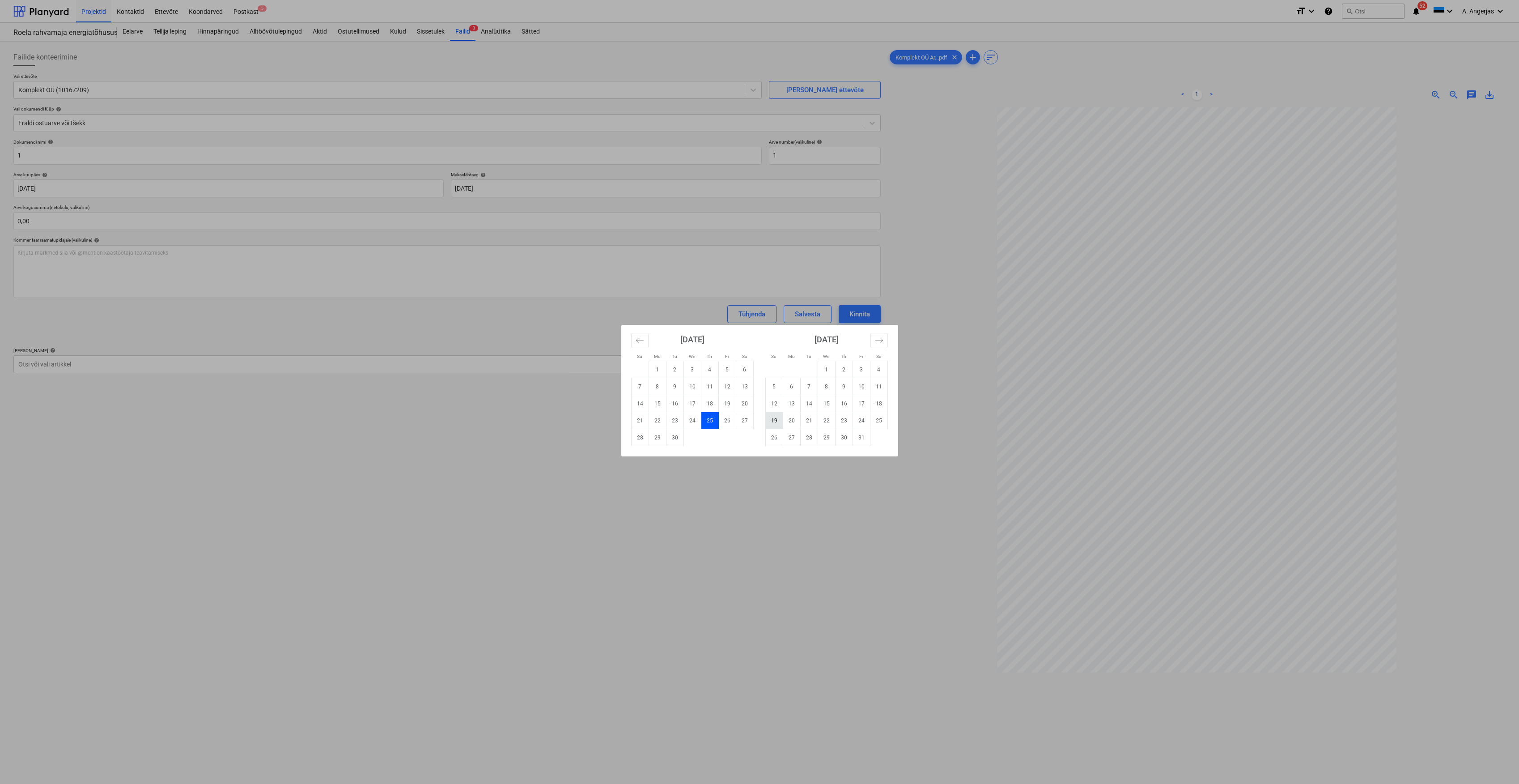
click at [777, 419] on td "19" at bounding box center [775, 420] width 18 height 17
type input "[DATE]"
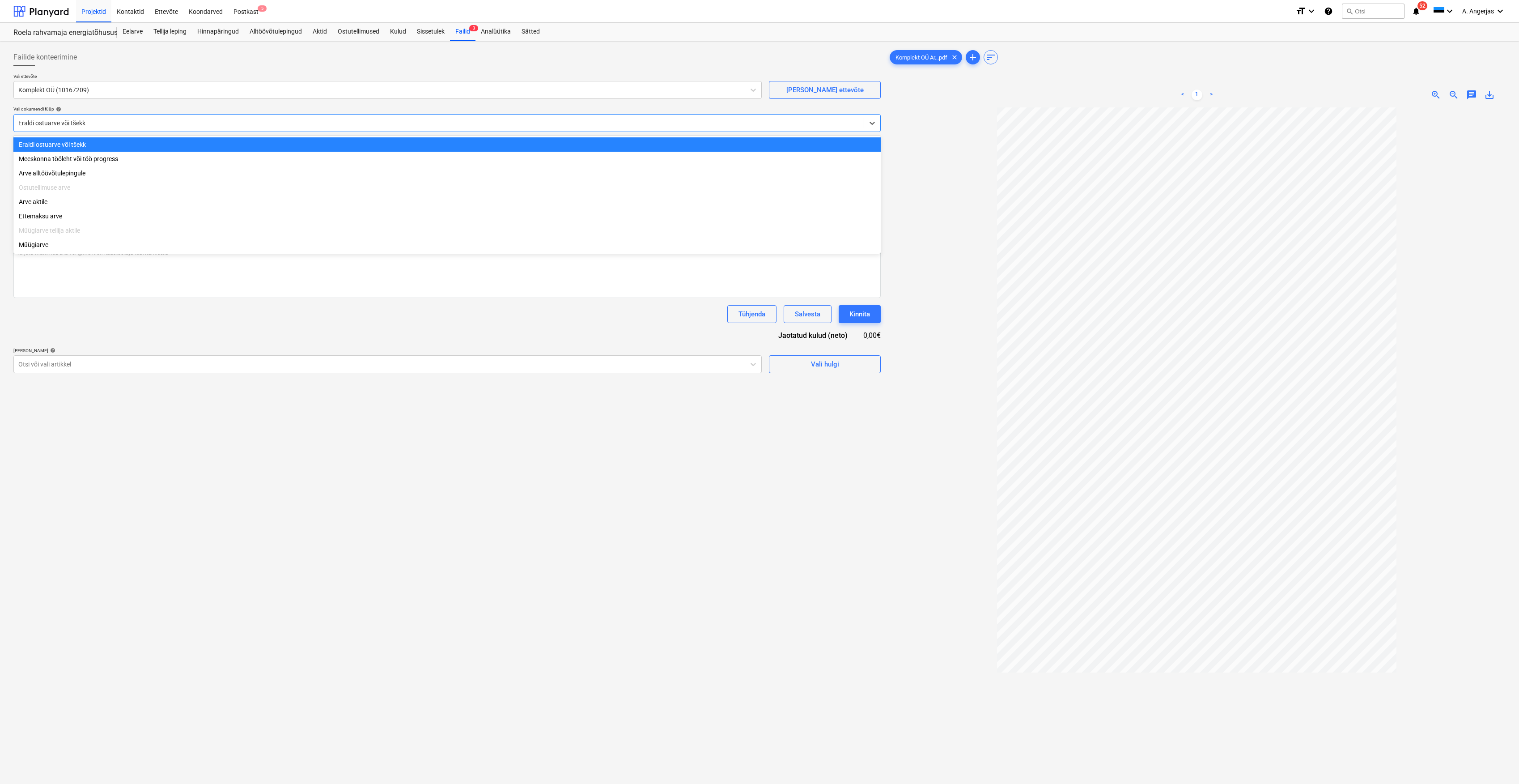
click at [174, 120] on div at bounding box center [439, 123] width 841 height 9
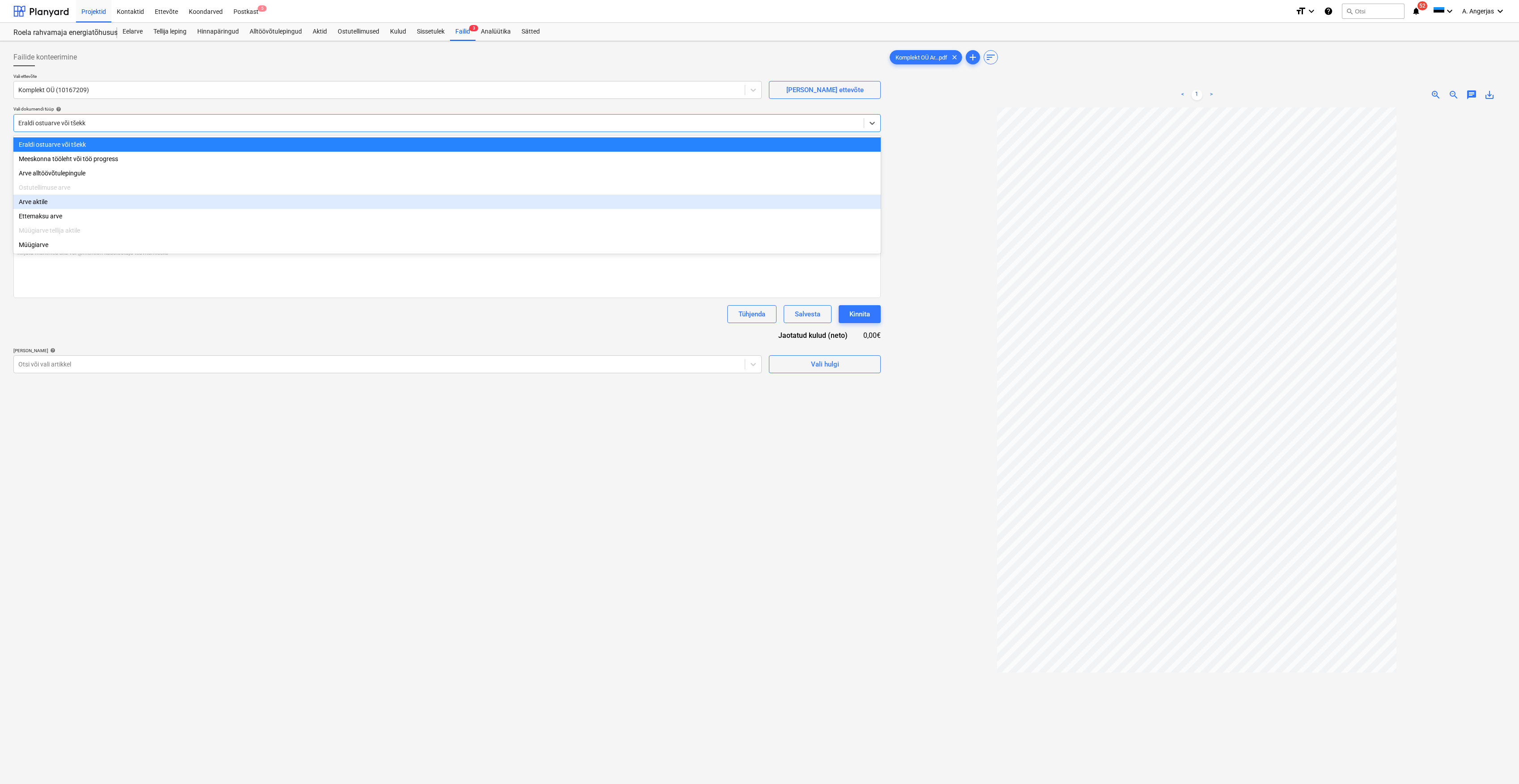
click at [50, 206] on div "Arve aktile" at bounding box center [447, 201] width 867 height 14
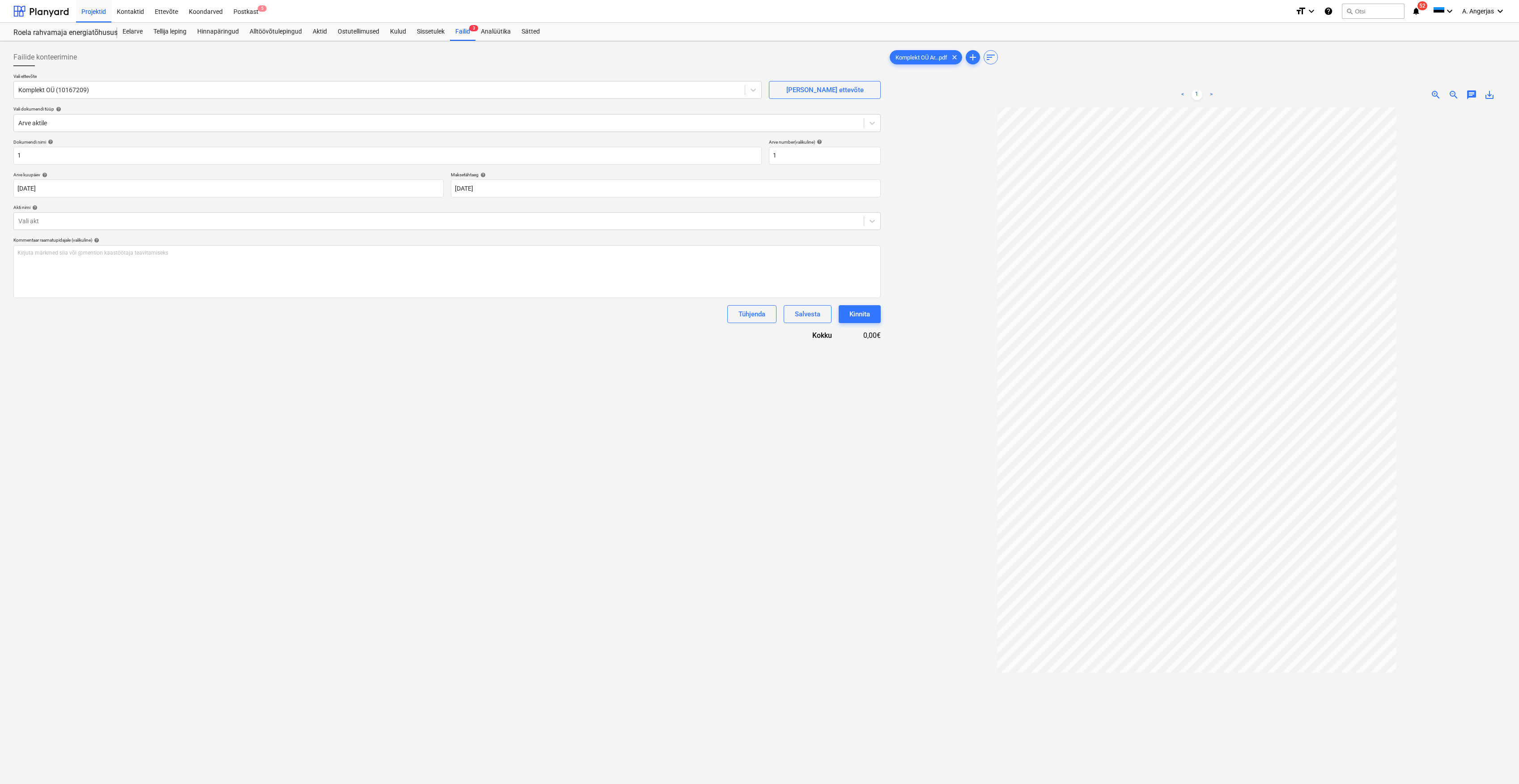
click at [496, 200] on div "Dokumendi nimi help 1 Arve number (valikuline) help 1 Arve kuupäev help [DATE] …" at bounding box center [447, 239] width 867 height 201
click at [503, 193] on body "Projektid Kontaktid Ettevõte Koondarved Postkast 5 format_size keyboard_arrow_d…" at bounding box center [759, 392] width 1519 height 784
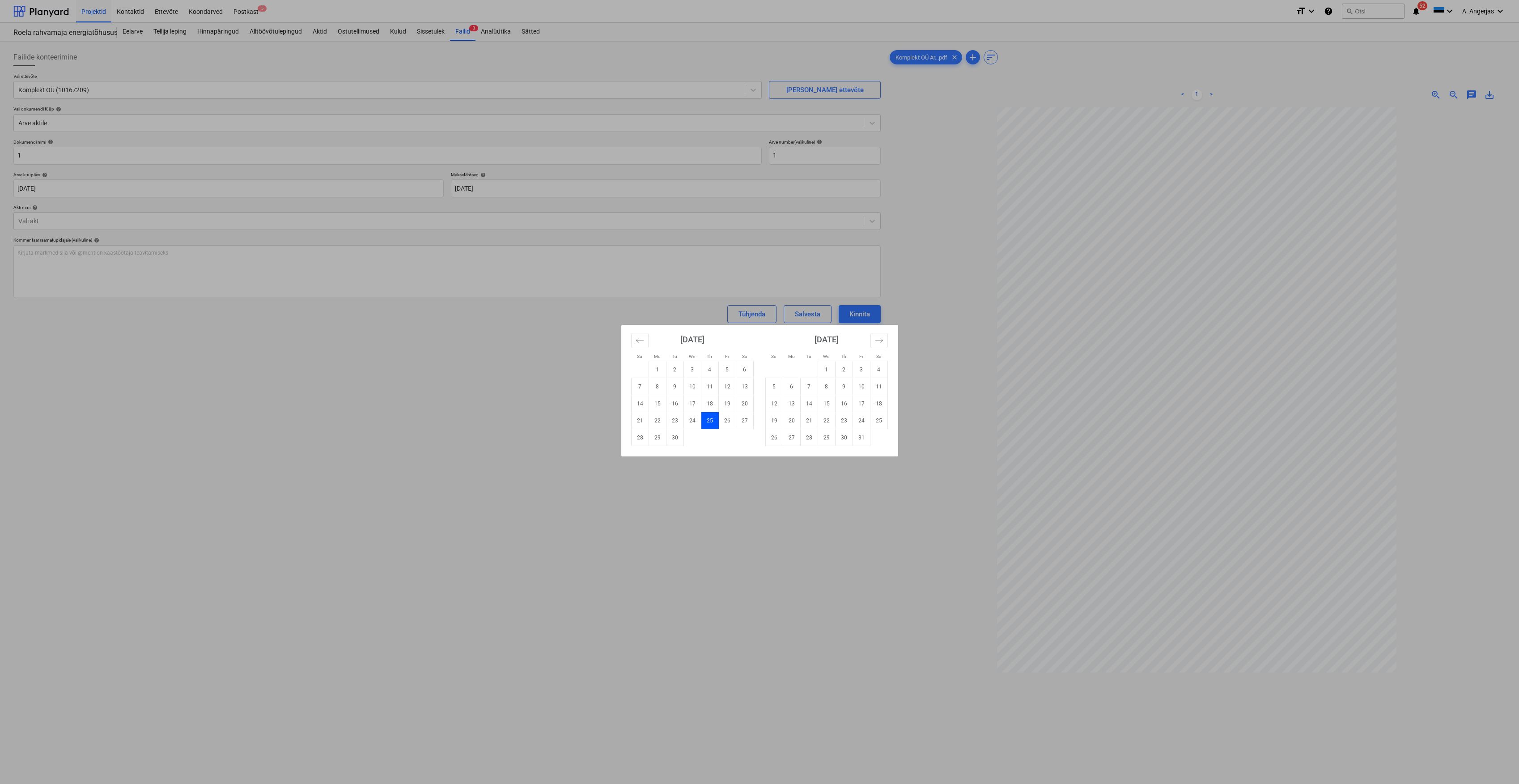
click at [292, 334] on div "Su Mo Tu We Th Fr Sa Su Mo Tu We Th Fr Sa [DATE] 1 2 3 4 5 6 7 8 9 10 11 12 13 …" at bounding box center [759, 392] width 1519 height 784
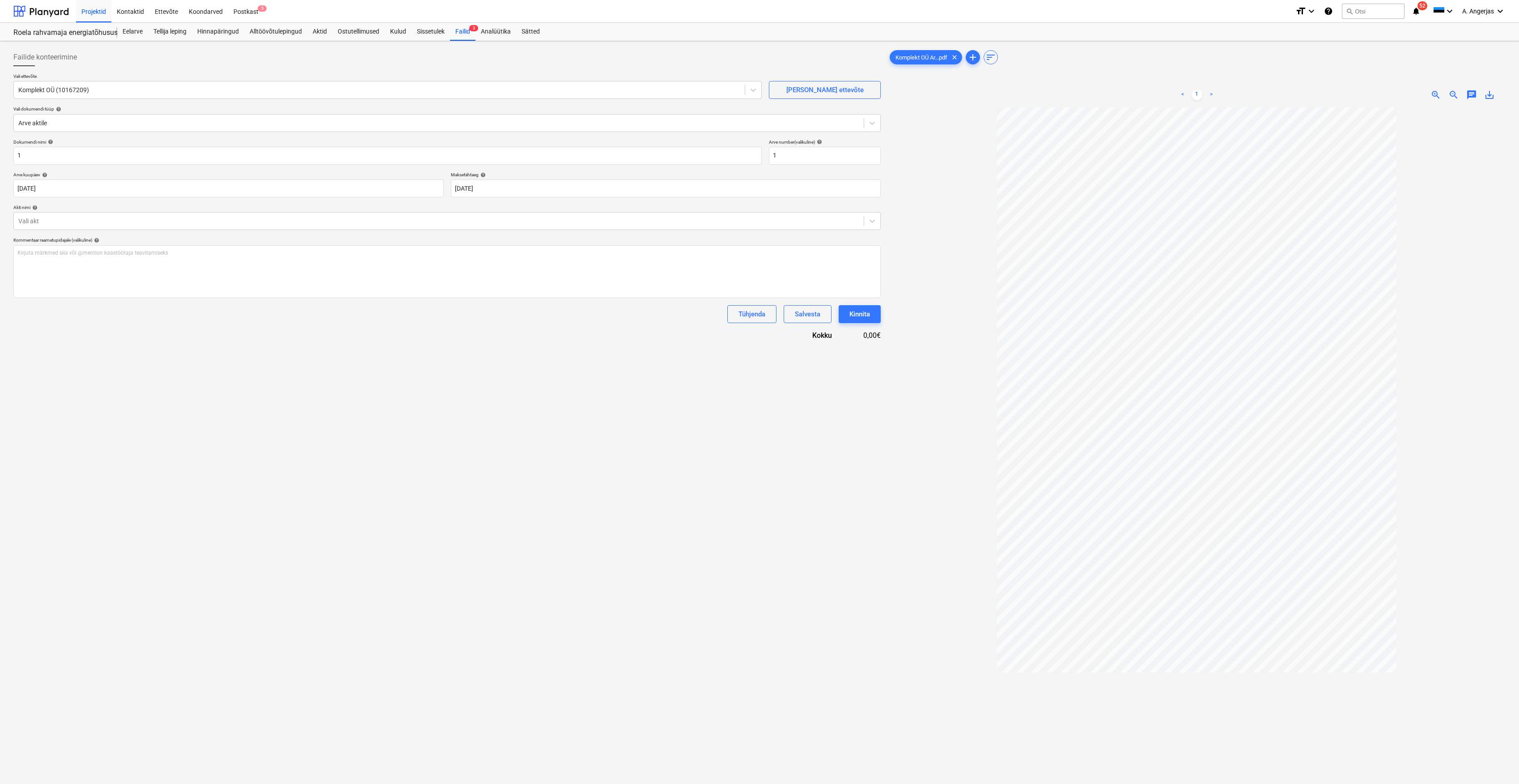
click at [279, 236] on div "Dokumendi nimi help 1 Arve number (valikuline) help 1 Arve kuupäev help [DATE] …" at bounding box center [447, 239] width 867 height 201
click at [289, 226] on div "Vali akt" at bounding box center [438, 220] width 850 height 12
click at [134, 248] on div "Akt nr 3 - lõppakt" at bounding box center [447, 243] width 867 height 14
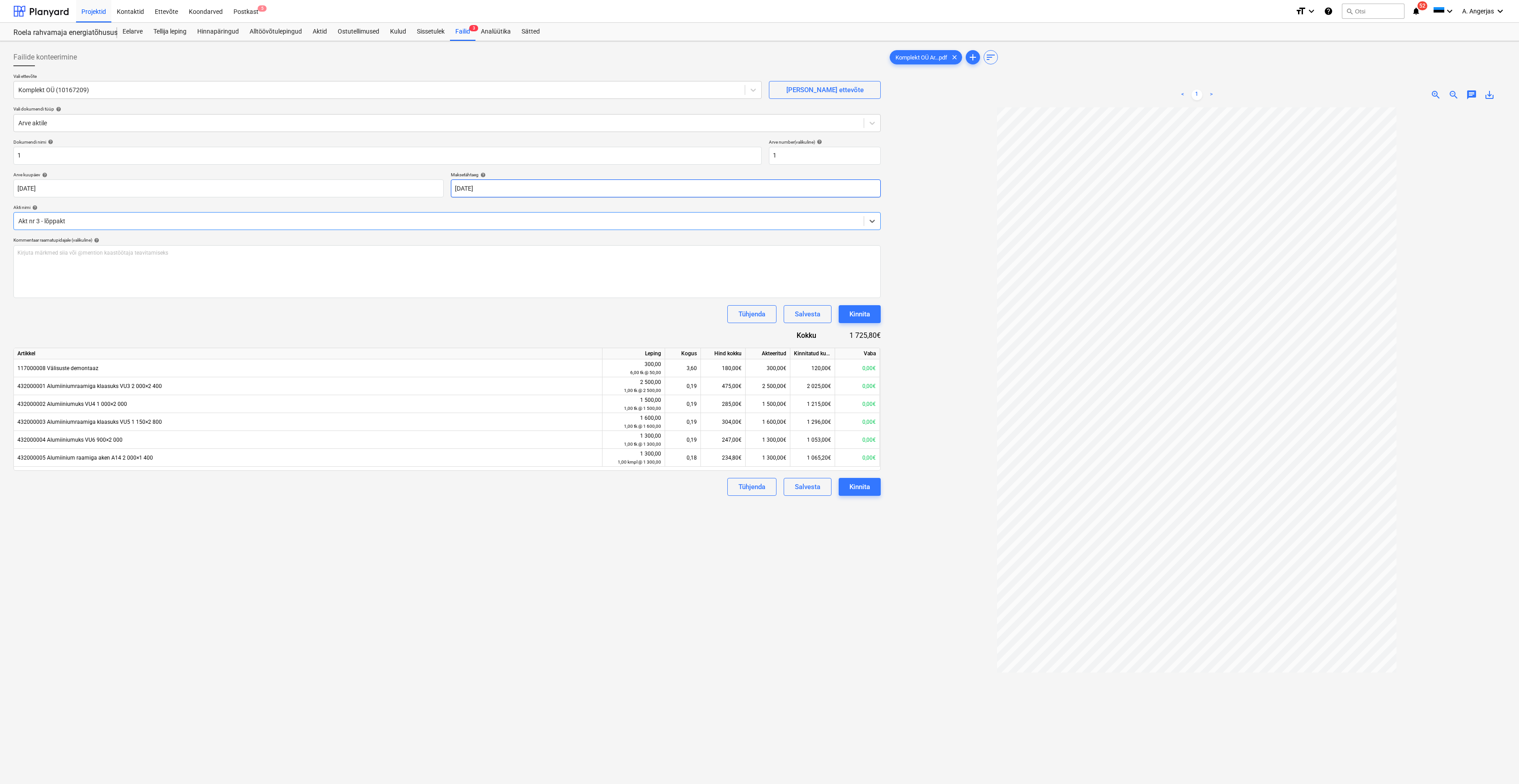
click at [495, 193] on body "Projektid Kontaktid Ettevõte Koondarved Postkast 5 format_size keyboard_arrow_d…" at bounding box center [759, 392] width 1519 height 784
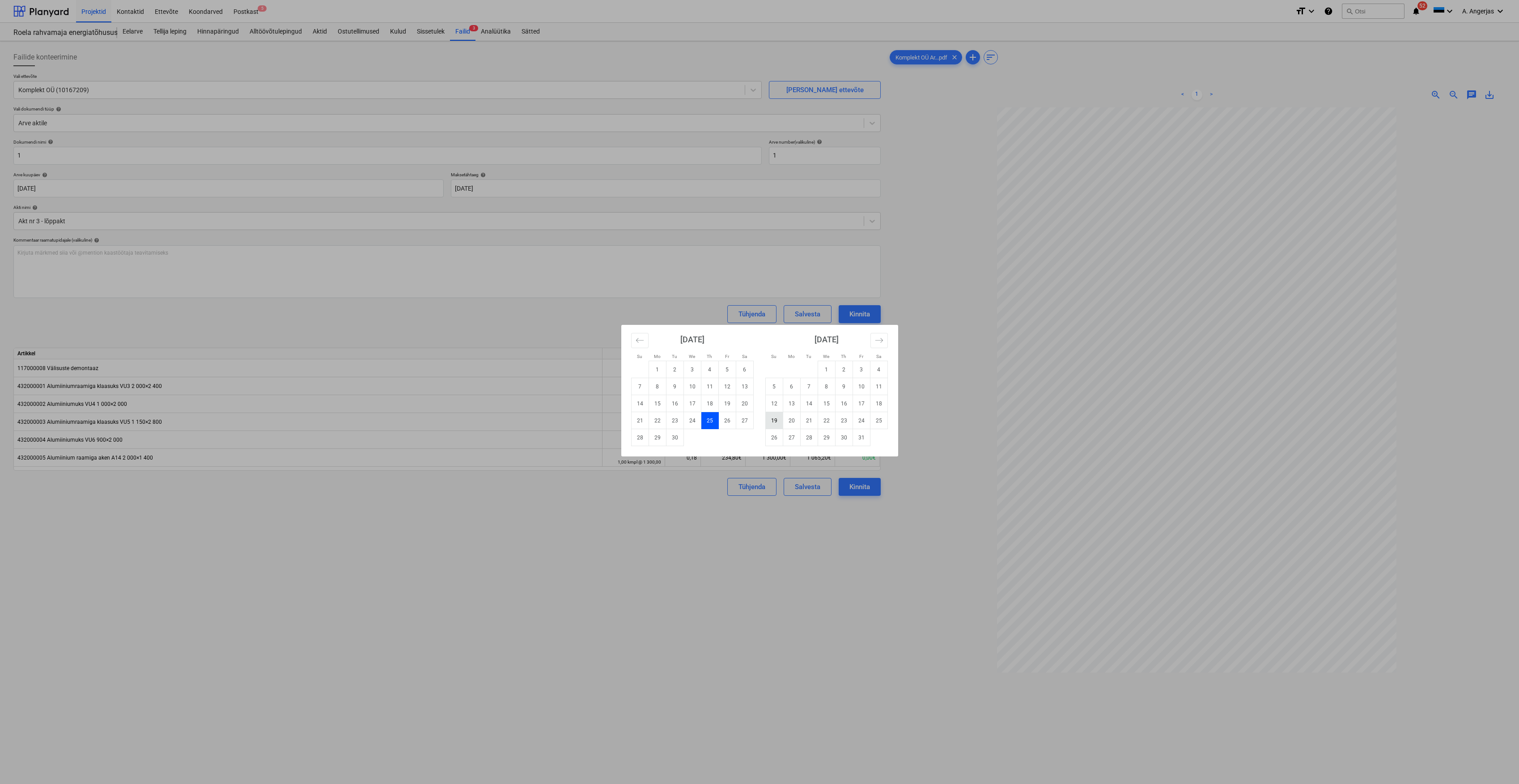
click at [769, 419] on td "19" at bounding box center [775, 420] width 18 height 17
type input "[DATE]"
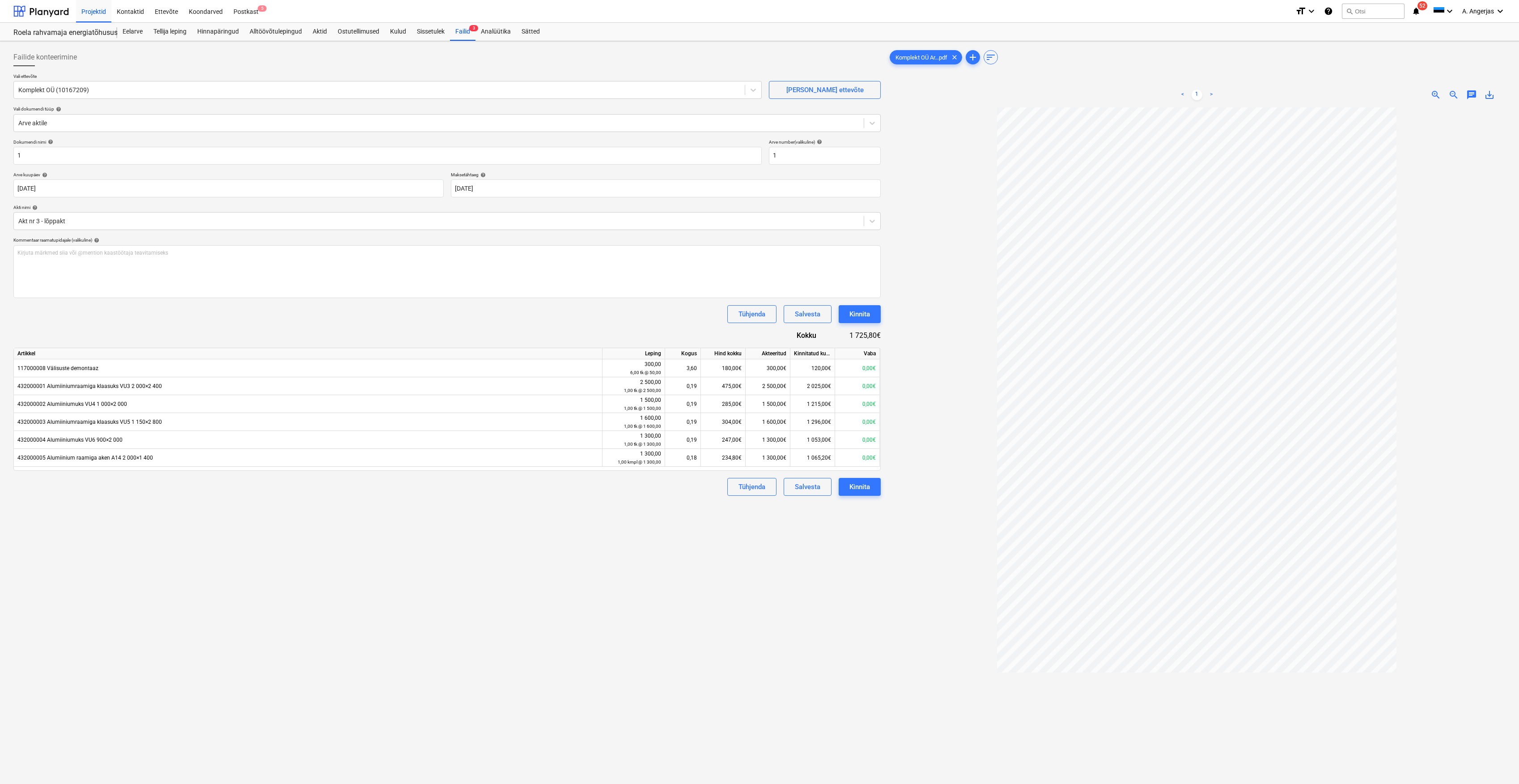
click at [474, 320] on div "Tühjenda Salvesta Kinnita" at bounding box center [447, 314] width 867 height 18
click at [867, 313] on div "Kinnita" at bounding box center [860, 314] width 21 height 12
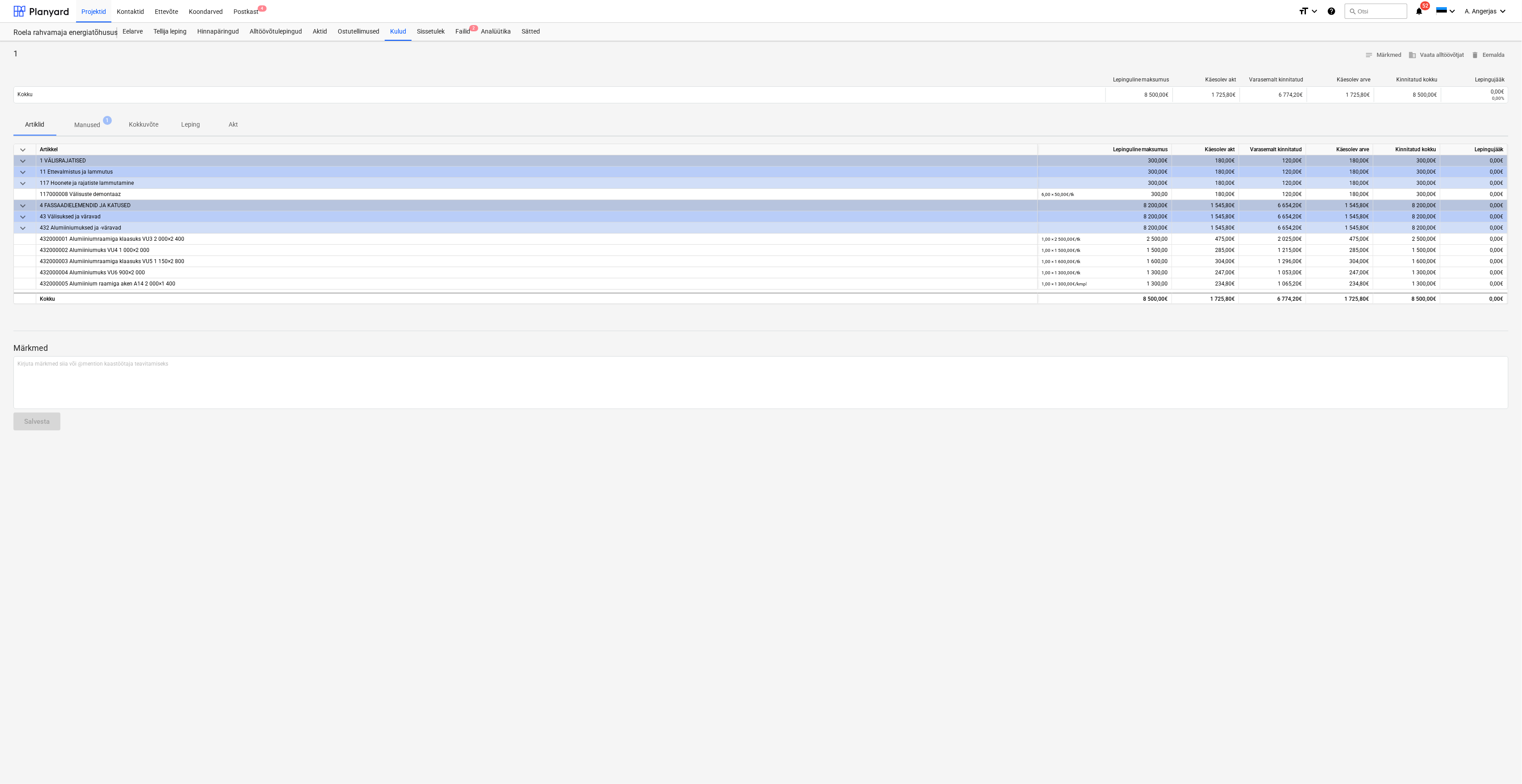
click at [324, 581] on div "1 notes Märkmed business Vaata alltöövõtjat delete Eemalda Lepinguline maksumus…" at bounding box center [761, 412] width 1522 height 743
click at [328, 35] on div "Aktid" at bounding box center [320, 32] width 25 height 18
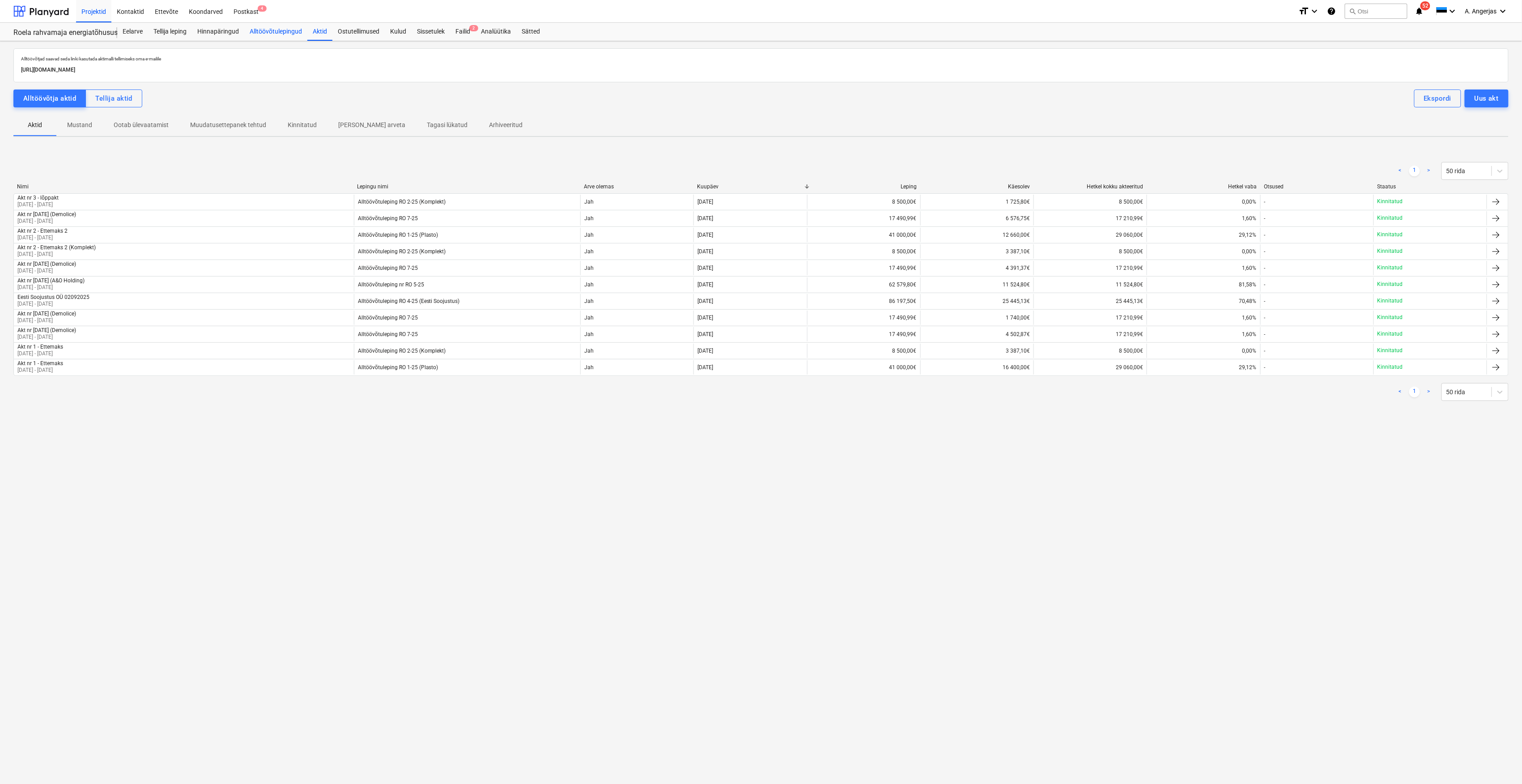
click at [262, 33] on div "Alltöövõtulepingud" at bounding box center [275, 32] width 63 height 18
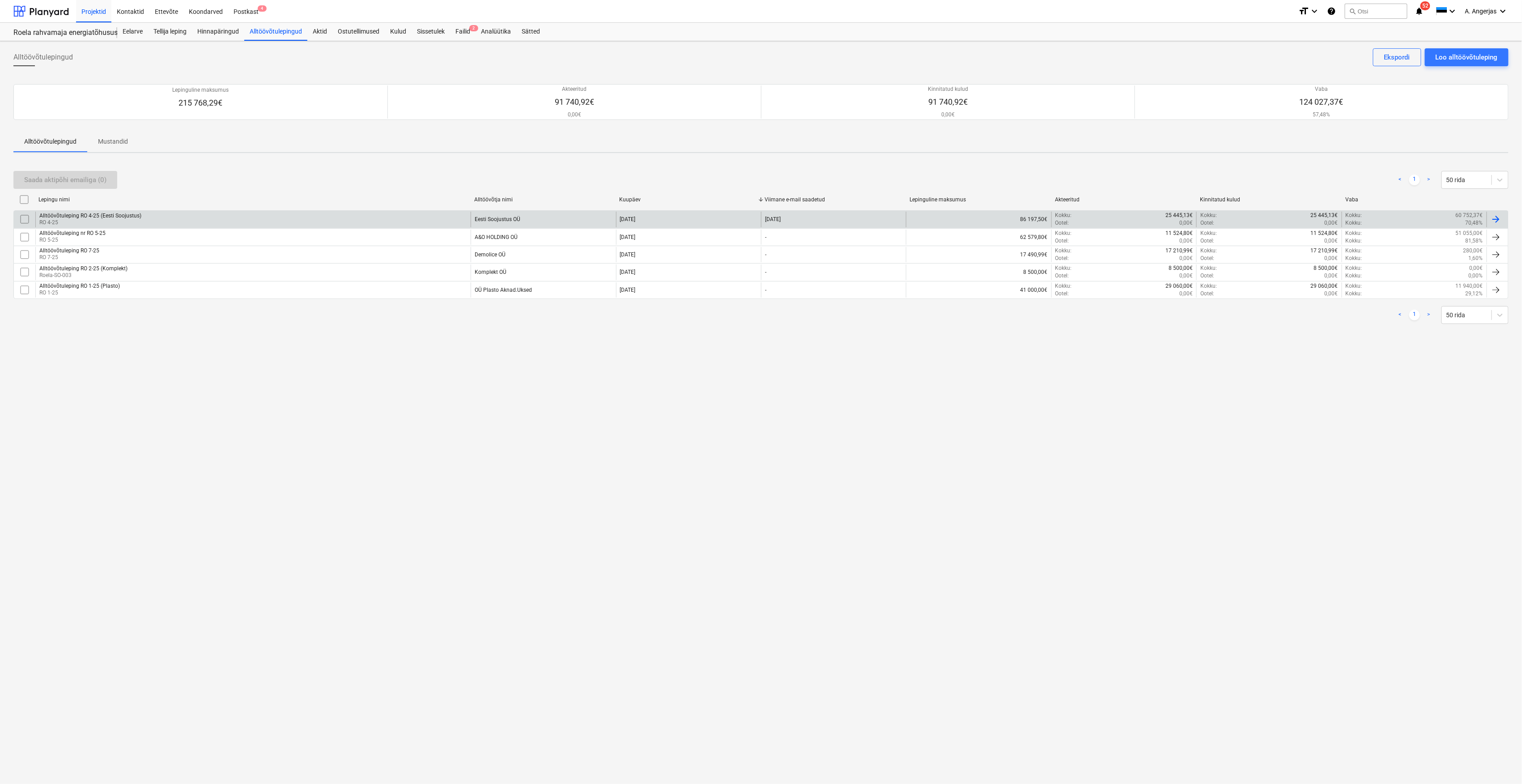
click at [113, 221] on p "RO 4-25" at bounding box center [90, 222] width 102 height 8
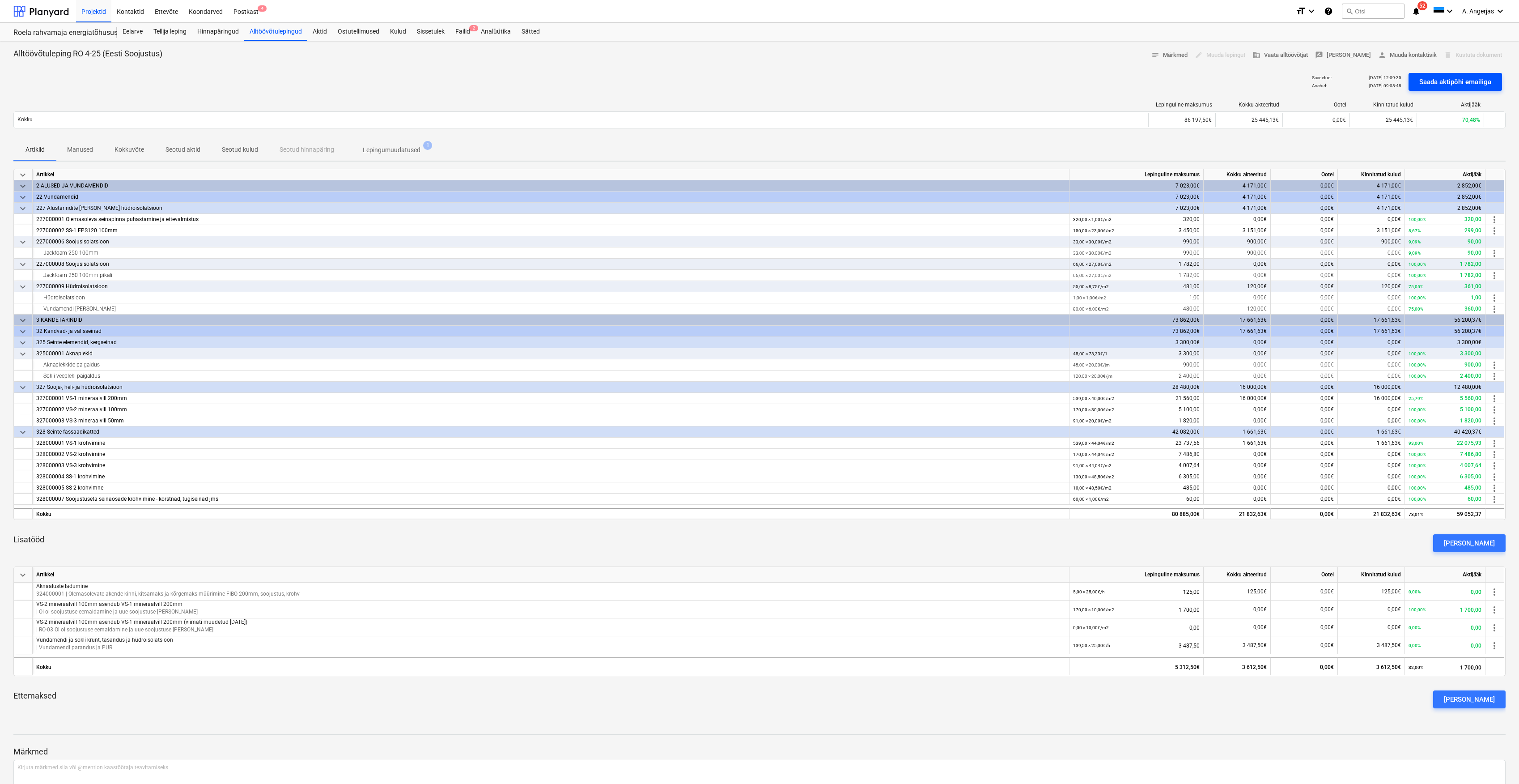
click at [1448, 82] on div "Saada aktipõhi emailiga" at bounding box center [1456, 82] width 72 height 12
click at [474, 30] on span "2" at bounding box center [473, 28] width 9 height 6
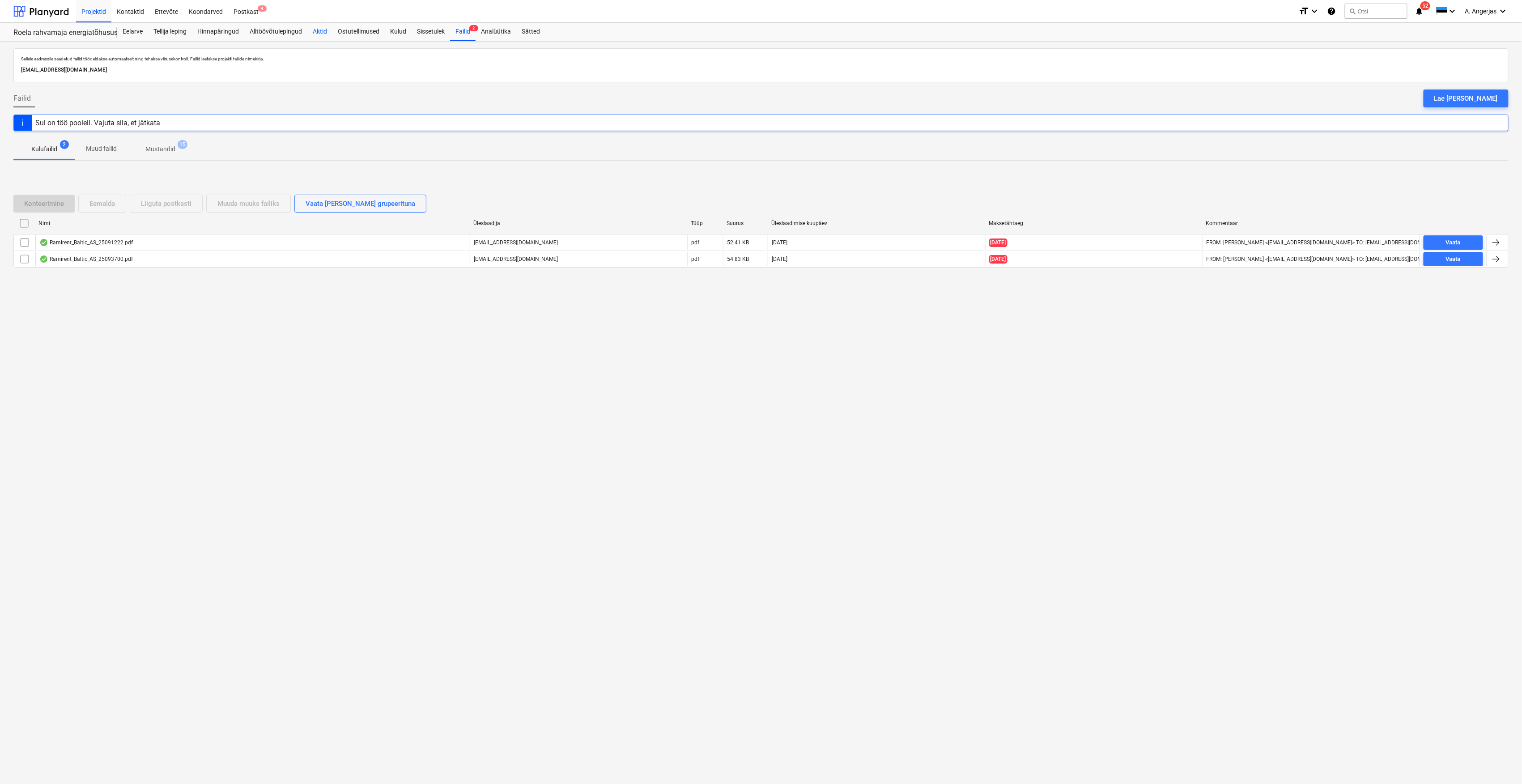
click at [323, 29] on div "Aktid" at bounding box center [320, 32] width 25 height 18
